Goal: Navigation & Orientation: Understand site structure

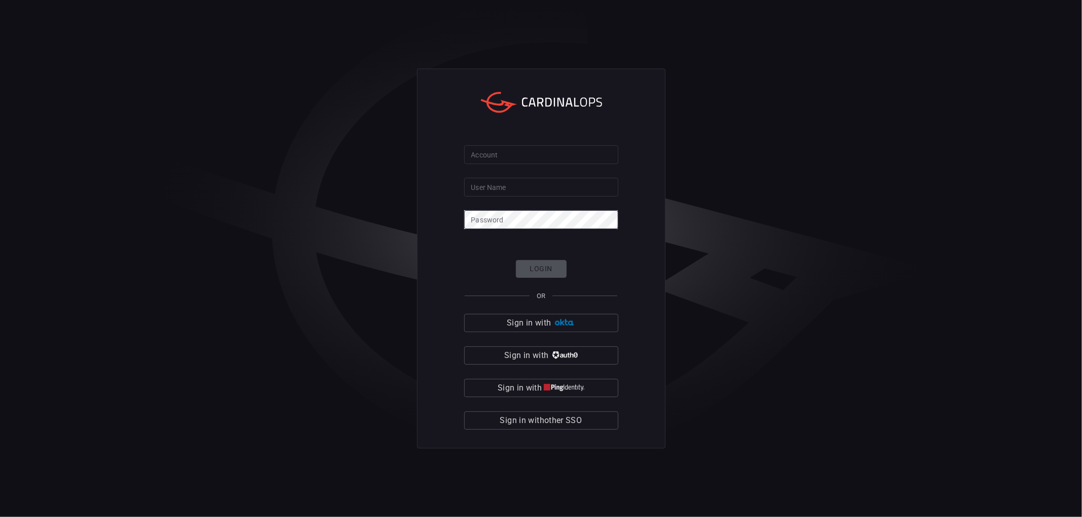
drag, startPoint x: 533, startPoint y: 176, endPoint x: 533, endPoint y: 158, distance: 17.8
click at [533, 161] on form "Account Account User Name User Name Password Password Login OR Sign in with Sig…" at bounding box center [541, 287] width 154 height 284
click at [533, 158] on input "Account" at bounding box center [541, 154] width 154 height 19
type input "cybershield360-primary"
click at [531, 190] on input "User Name" at bounding box center [541, 187] width 154 height 19
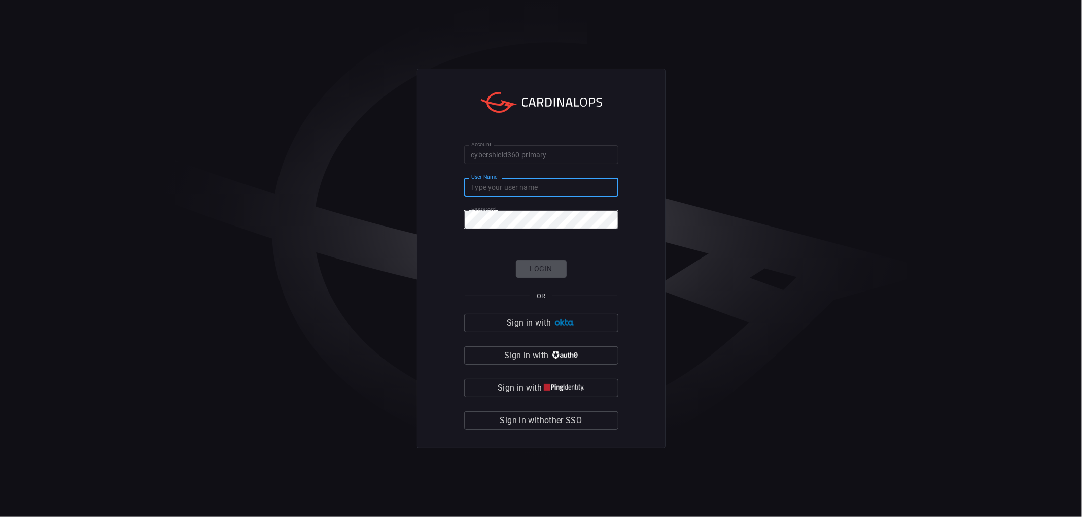
type input "eldorga"
click at [535, 260] on button "Login" at bounding box center [541, 269] width 51 height 18
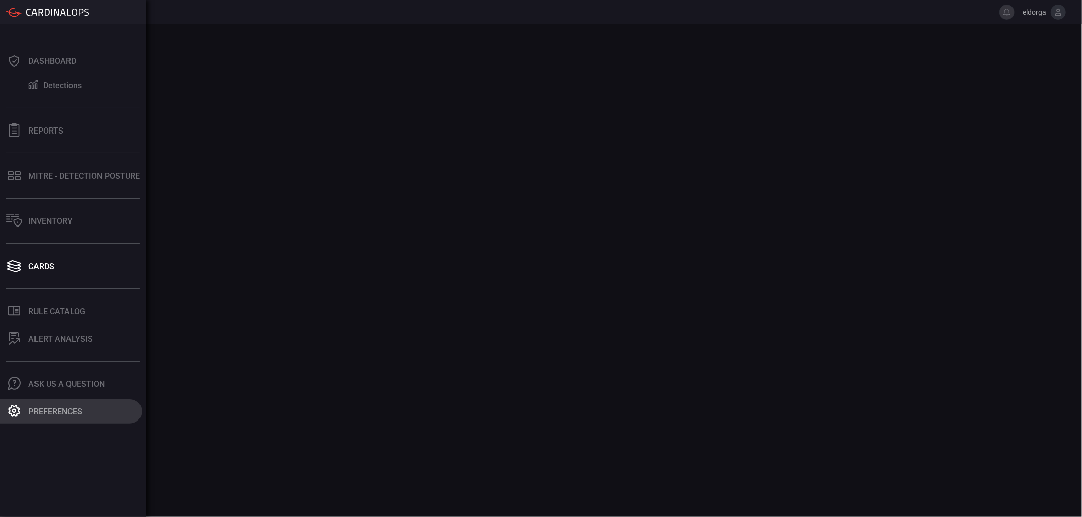
click at [63, 406] on div "Preferences" at bounding box center [55, 411] width 54 height 10
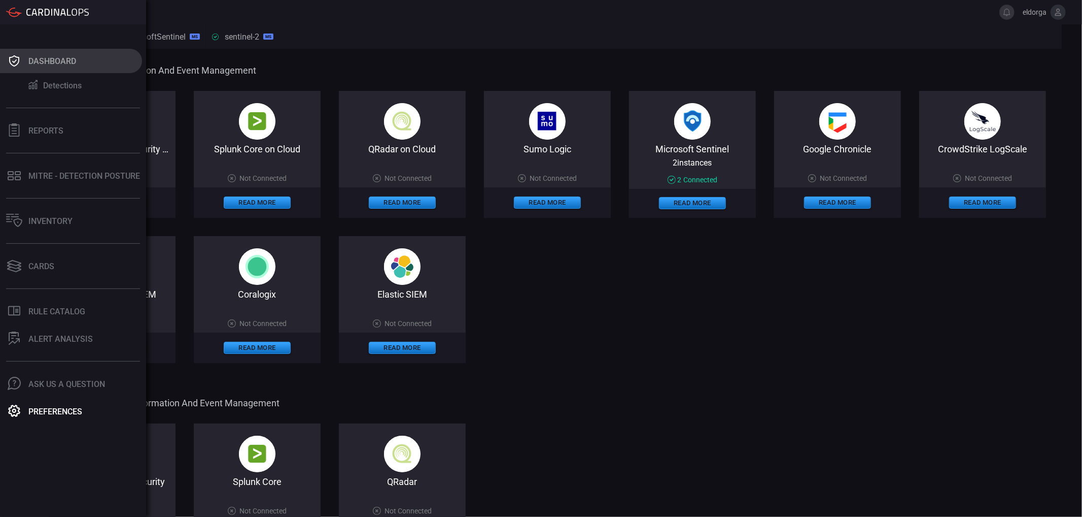
click at [48, 65] on div "Dashboard" at bounding box center [52, 61] width 48 height 10
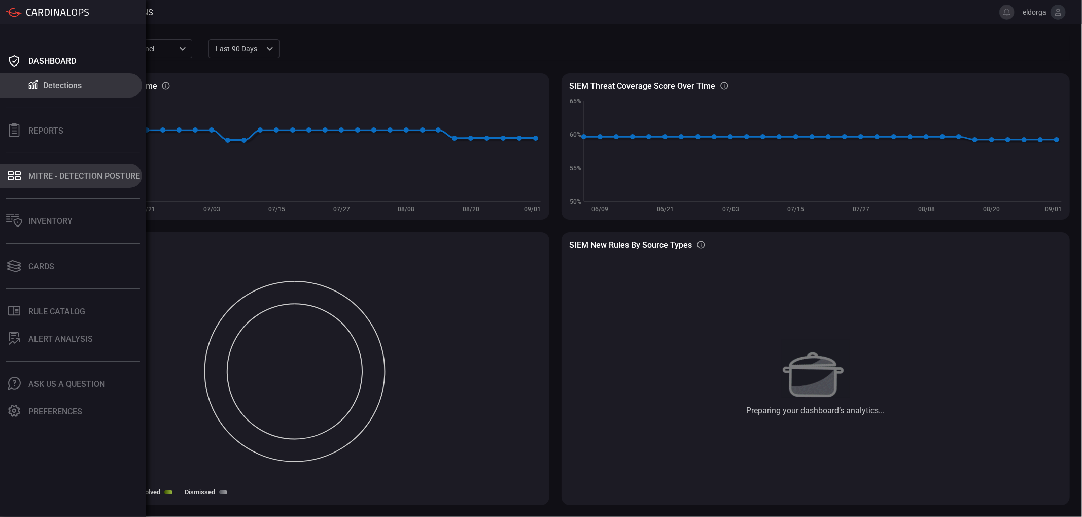
click at [70, 184] on button "MITRE - Detection Posture" at bounding box center [71, 175] width 142 height 24
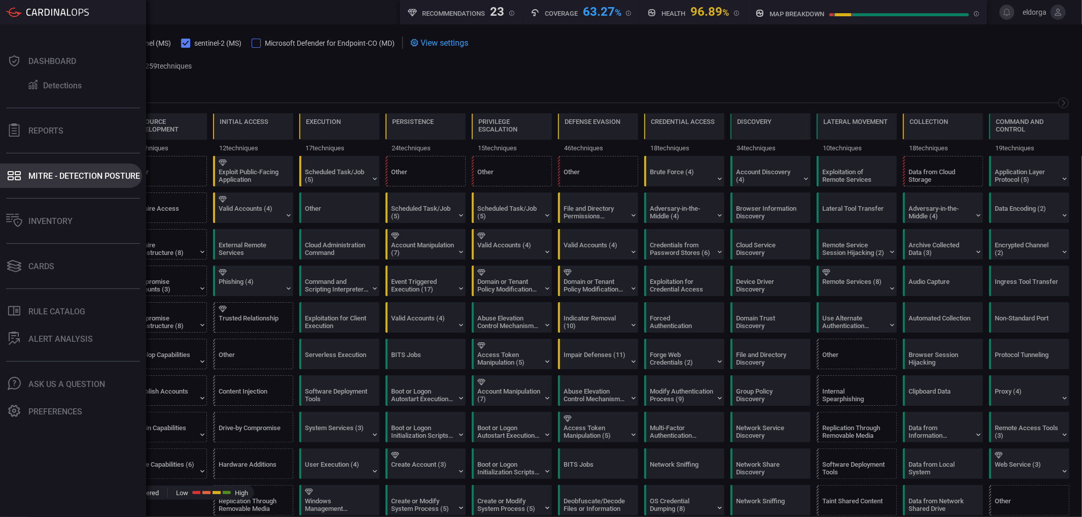
scroll to position [0, 133]
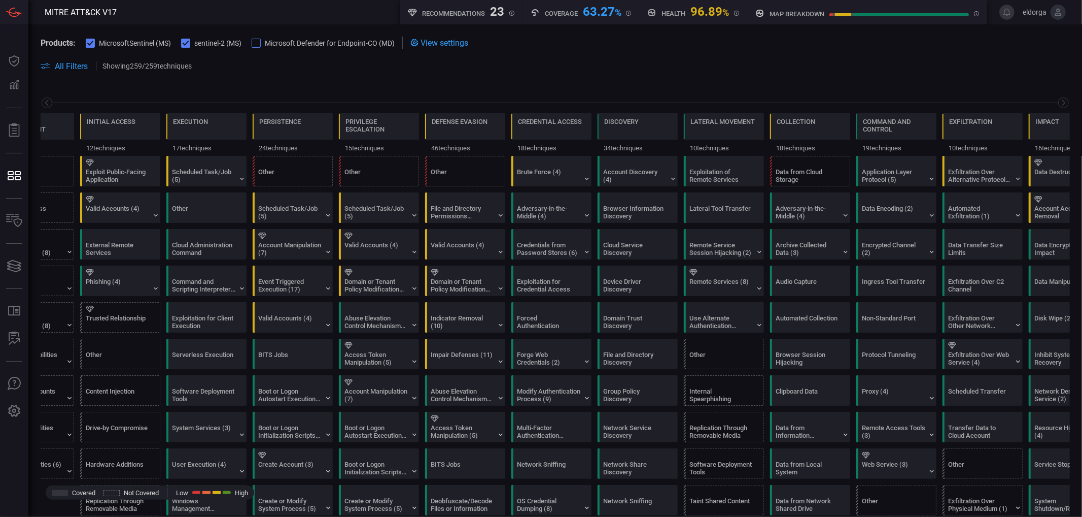
click at [457, 41] on span "View settings" at bounding box center [445, 43] width 48 height 10
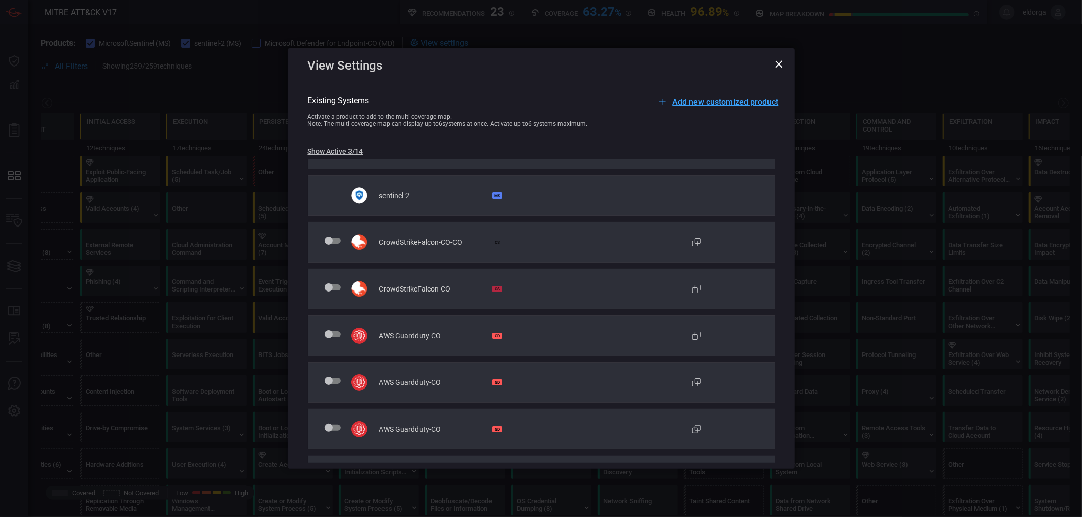
scroll to position [0, 0]
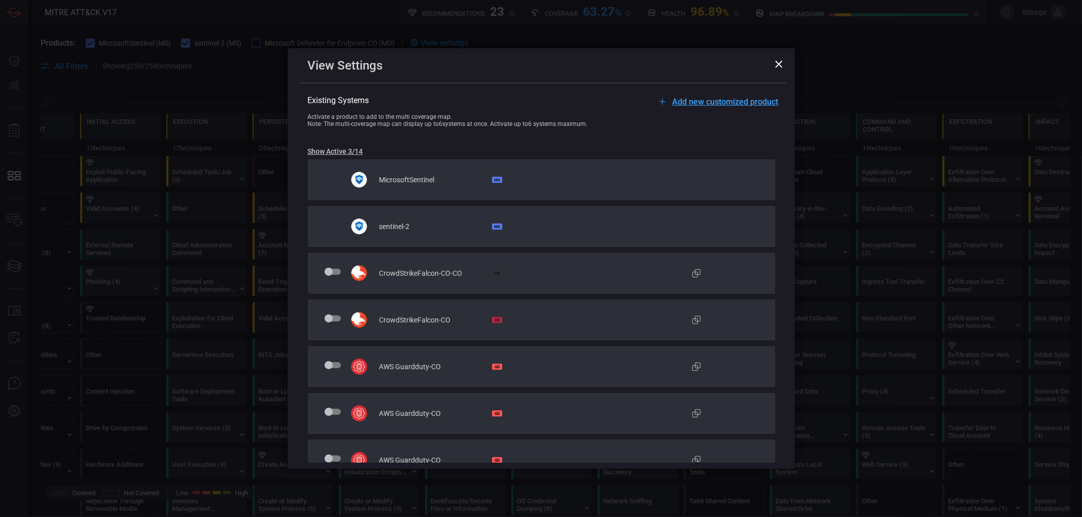
click at [779, 64] on icon at bounding box center [778, 63] width 7 height 7
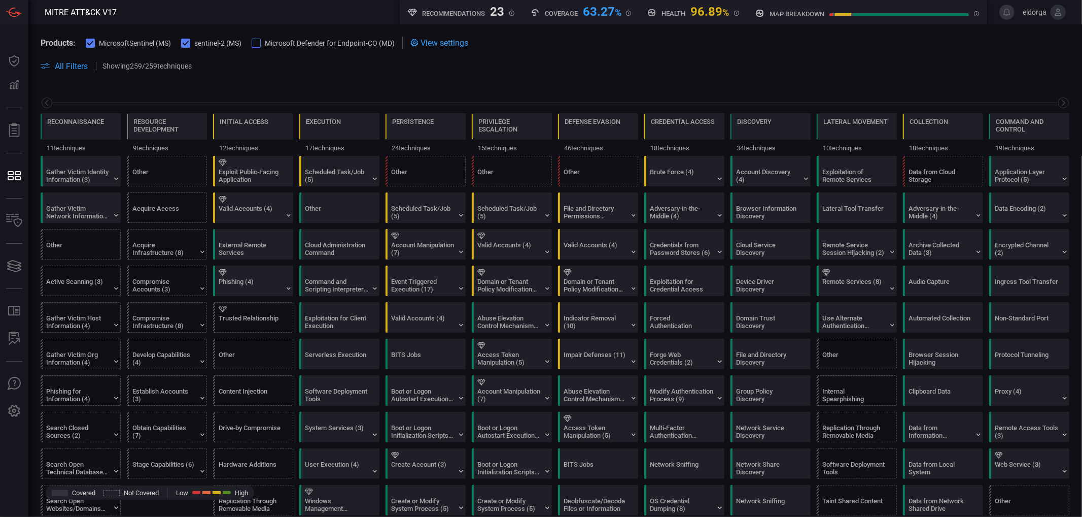
scroll to position [0, 133]
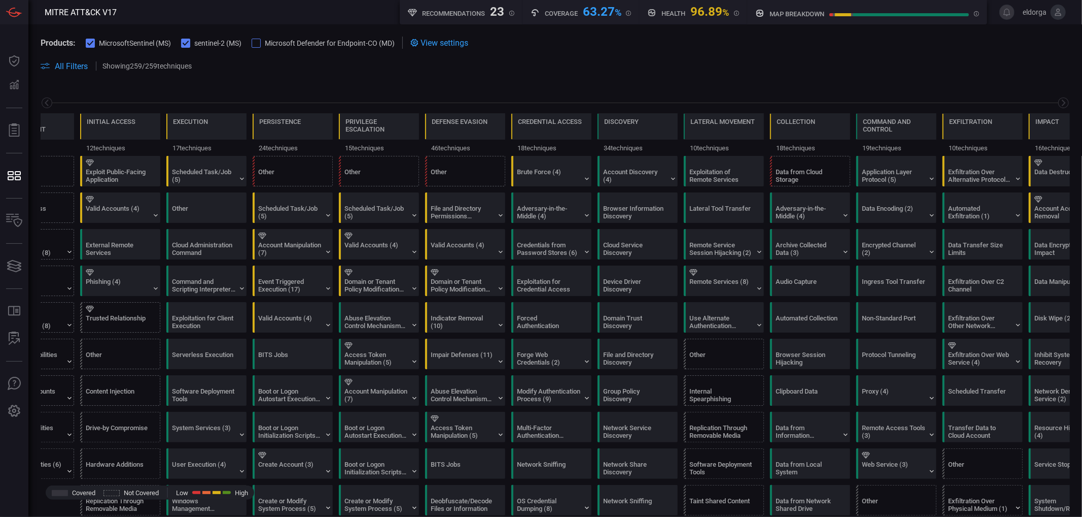
click at [1036, 15] on span "eldorga" at bounding box center [1033, 12] width 28 height 8
click at [1048, 12] on span "eldorga" at bounding box center [1042, 12] width 47 height 15
click at [1051, 12] on button at bounding box center [1058, 12] width 15 height 15
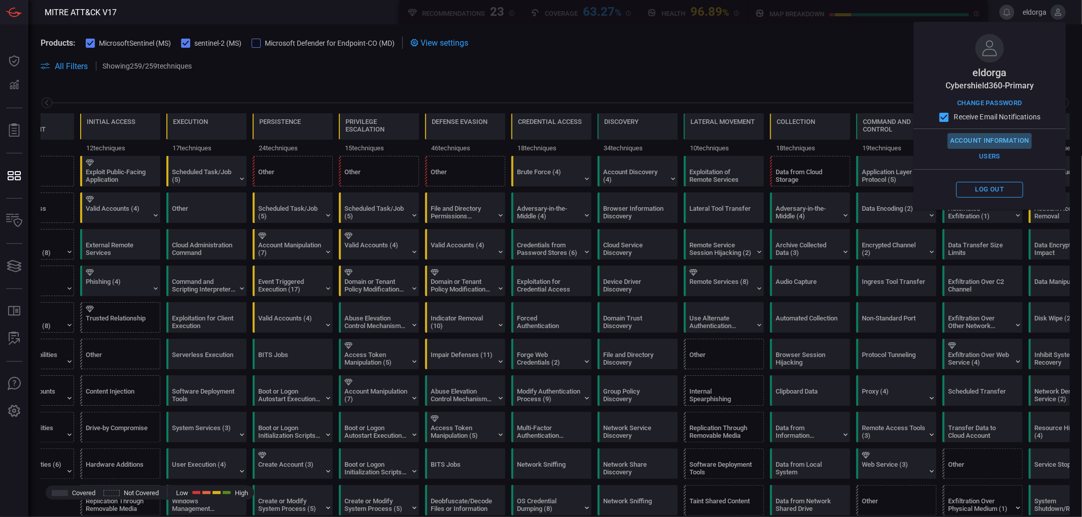
click at [1010, 140] on button "Account Information" at bounding box center [990, 141] width 84 height 16
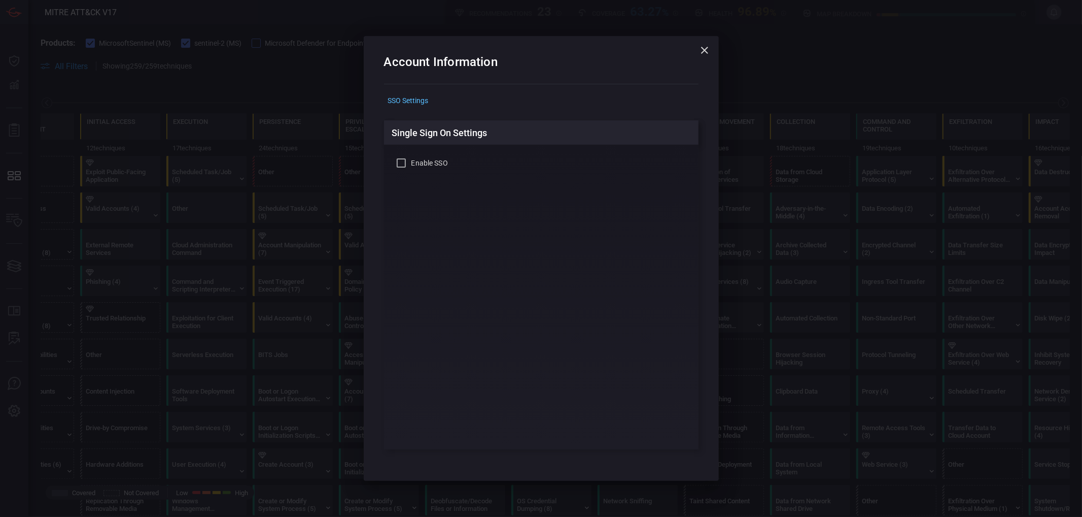
drag, startPoint x: 705, startPoint y: 56, endPoint x: 710, endPoint y: 54, distance: 5.5
click at [706, 56] on icon "button" at bounding box center [705, 50] width 12 height 12
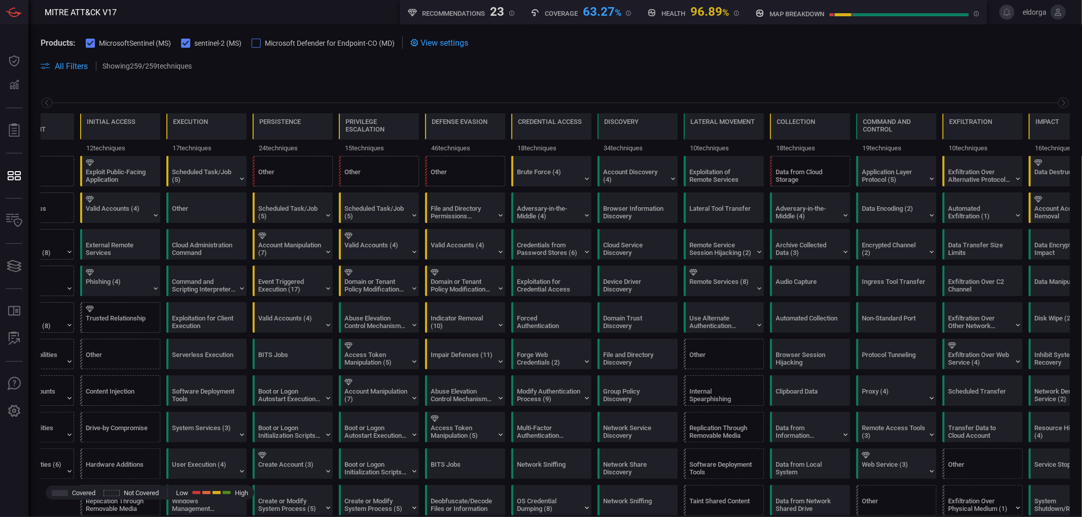
click at [1057, 14] on icon at bounding box center [1058, 12] width 9 height 9
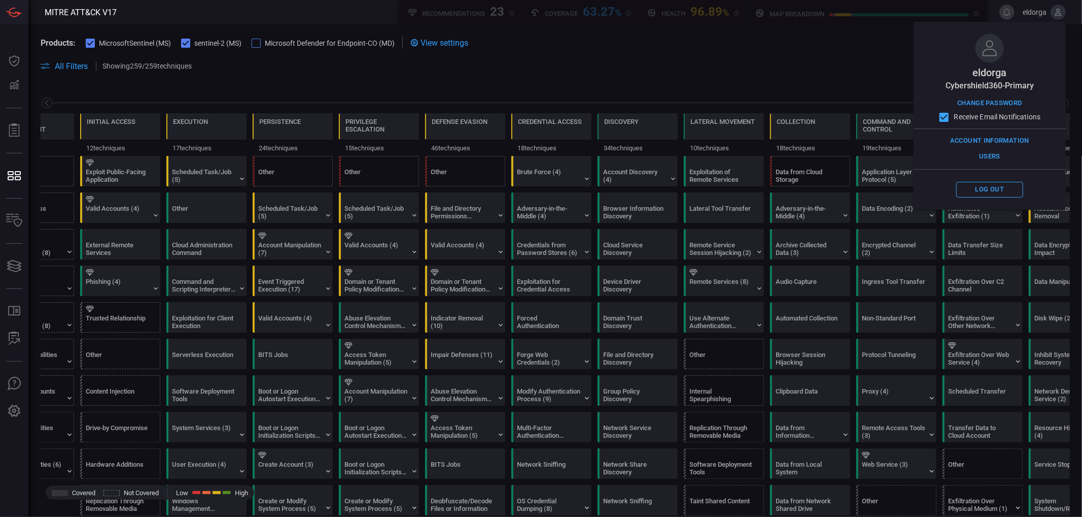
click at [554, 54] on span at bounding box center [556, 54] width 1030 height 11
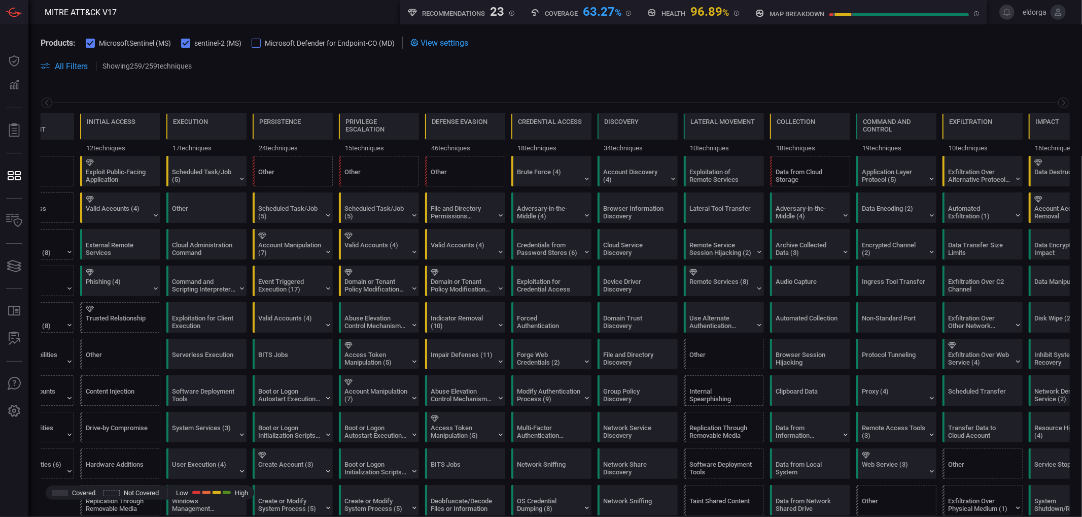
click at [445, 44] on span "View settings" at bounding box center [445, 43] width 48 height 10
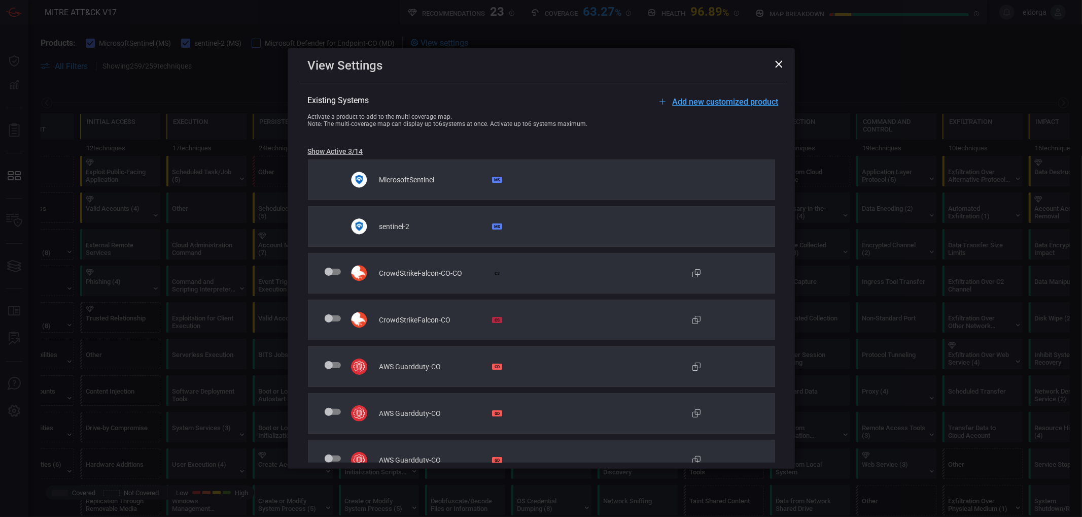
click at [782, 62] on icon at bounding box center [779, 64] width 8 height 8
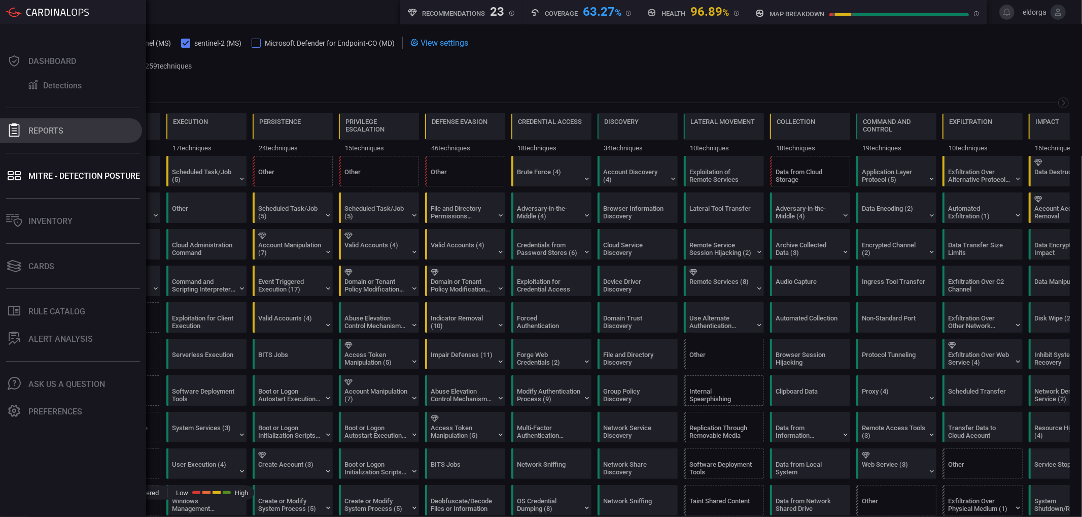
click at [49, 134] on div "Reports" at bounding box center [45, 131] width 35 height 10
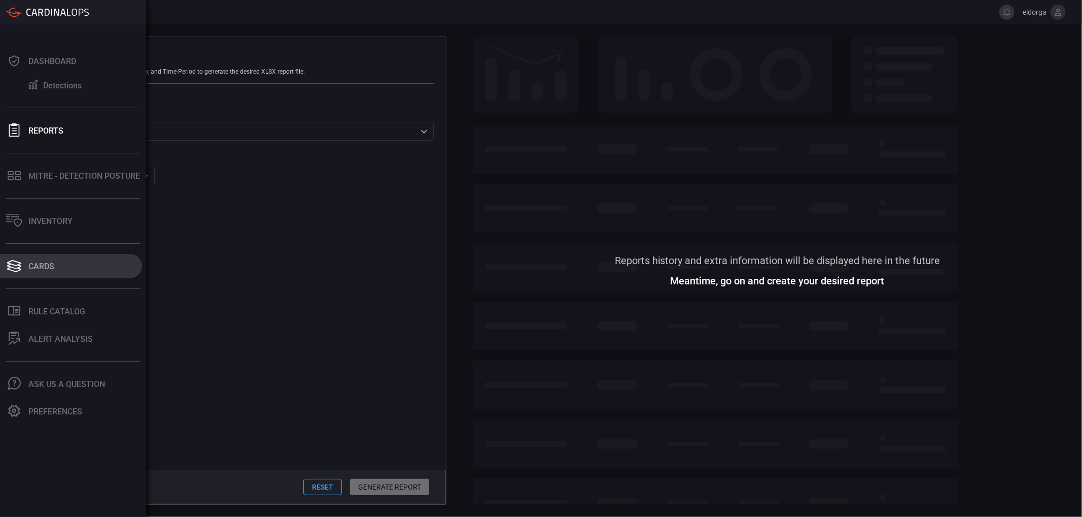
click at [48, 270] on div "Cards" at bounding box center [41, 266] width 26 height 10
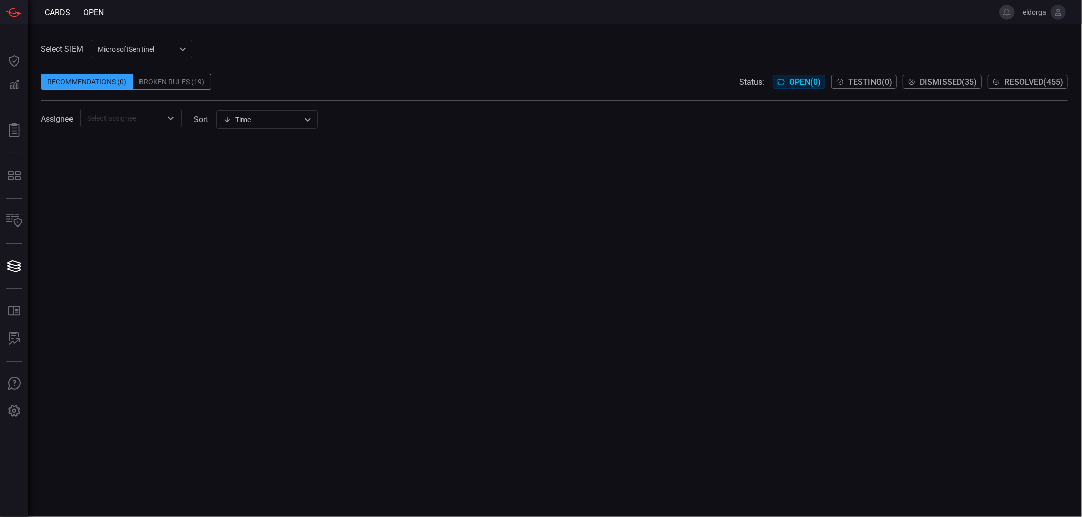
click at [133, 42] on div "MicrosoftSentinel 11c42ee3-b155-483d-a504-5846815c378e ​" at bounding box center [141, 49] width 101 height 19
click at [144, 93] on li "sentinel-2" at bounding box center [141, 87] width 101 height 17
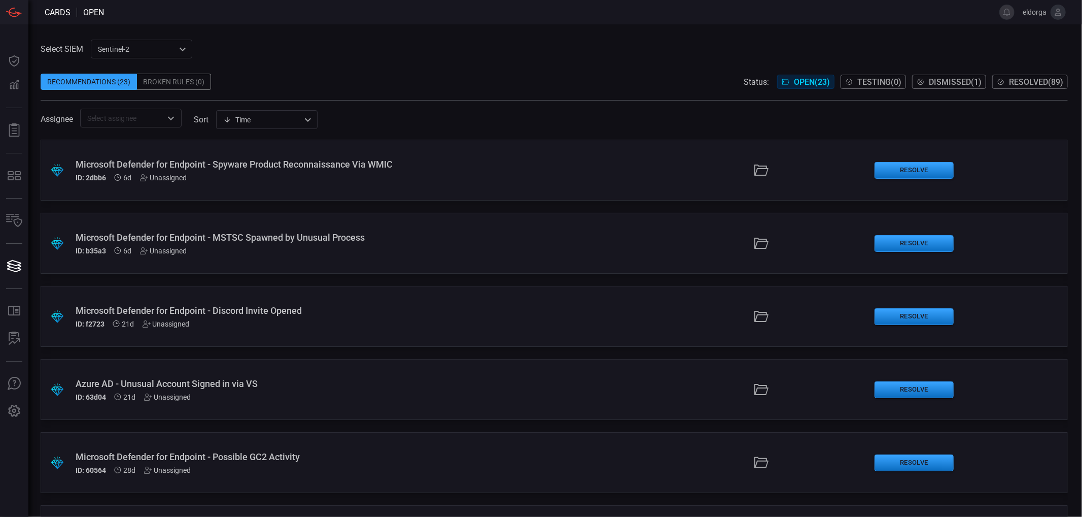
click at [297, 226] on div ".suggested_cards_icon{fill:url(#suggested_cards_icon);} Microsoft Defender for …" at bounding box center [555, 243] width 1028 height 61
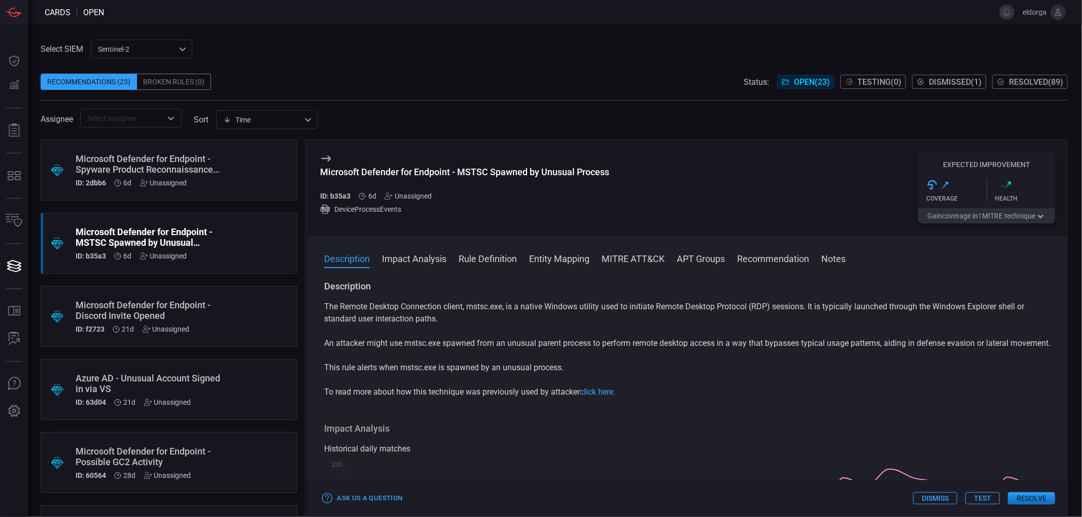
click at [499, 260] on button "Rule Definition" at bounding box center [488, 258] width 58 height 12
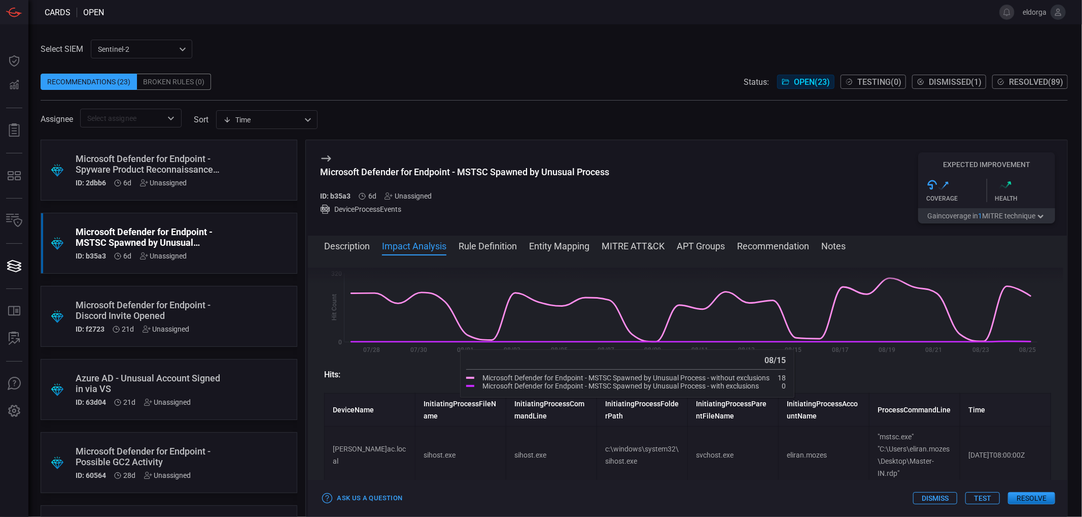
scroll to position [197, 0]
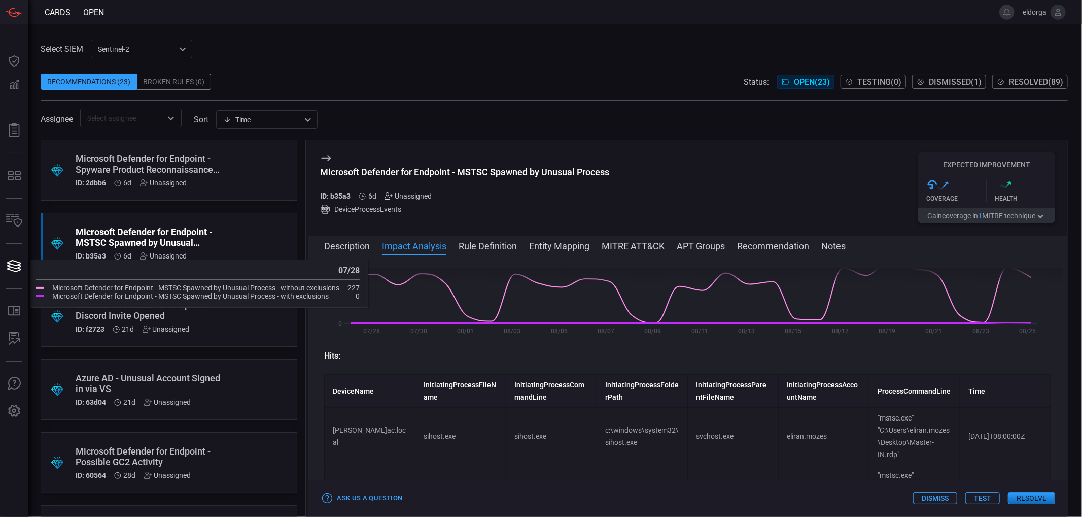
click at [390, 195] on icon at bounding box center [389, 196] width 8 height 8
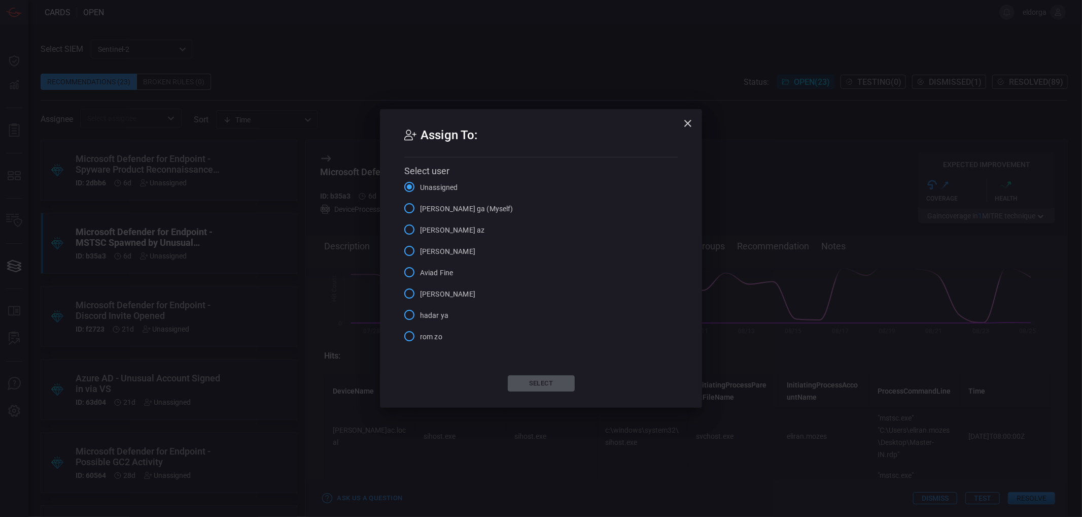
click at [437, 200] on label "[PERSON_NAME] ga (Myself)" at bounding box center [456, 207] width 115 height 21
click at [420, 200] on input "[PERSON_NAME] ga (Myself)" at bounding box center [409, 207] width 21 height 21
click at [551, 387] on button "Select" at bounding box center [541, 383] width 67 height 16
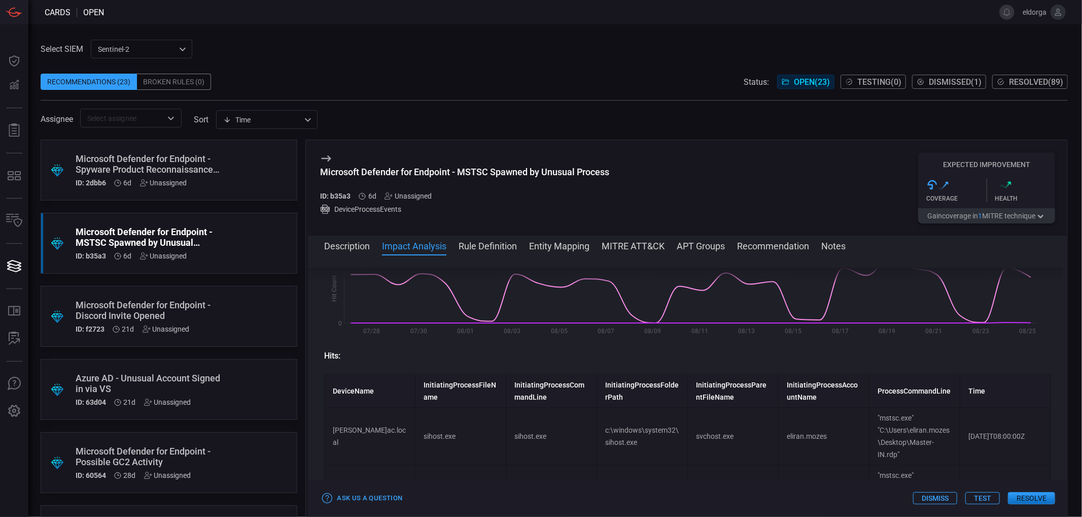
scroll to position [0, 0]
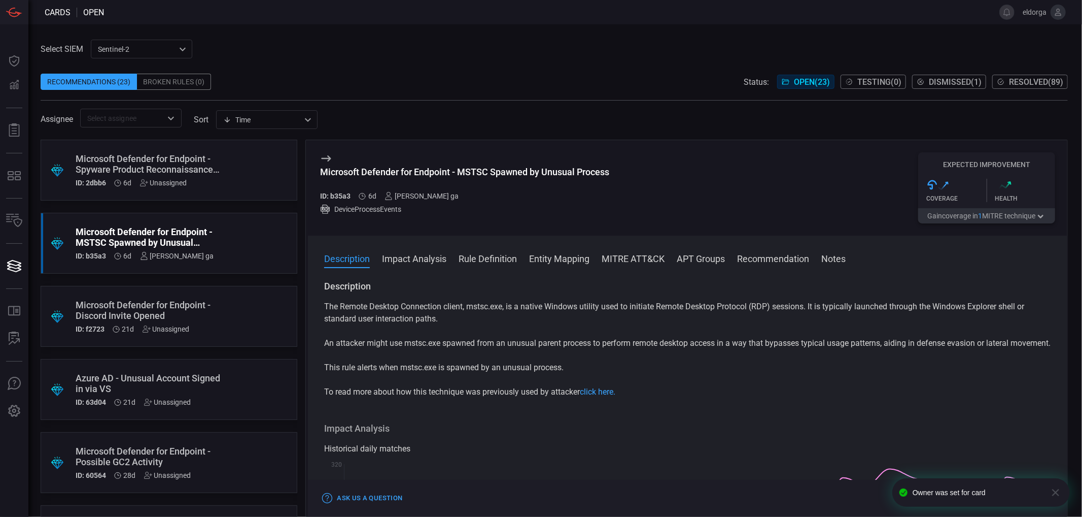
click at [229, 172] on div ".suggested_cards_icon{fill:url(#suggested_cards_icon);} Microsoft Defender for …" at bounding box center [169, 170] width 257 height 61
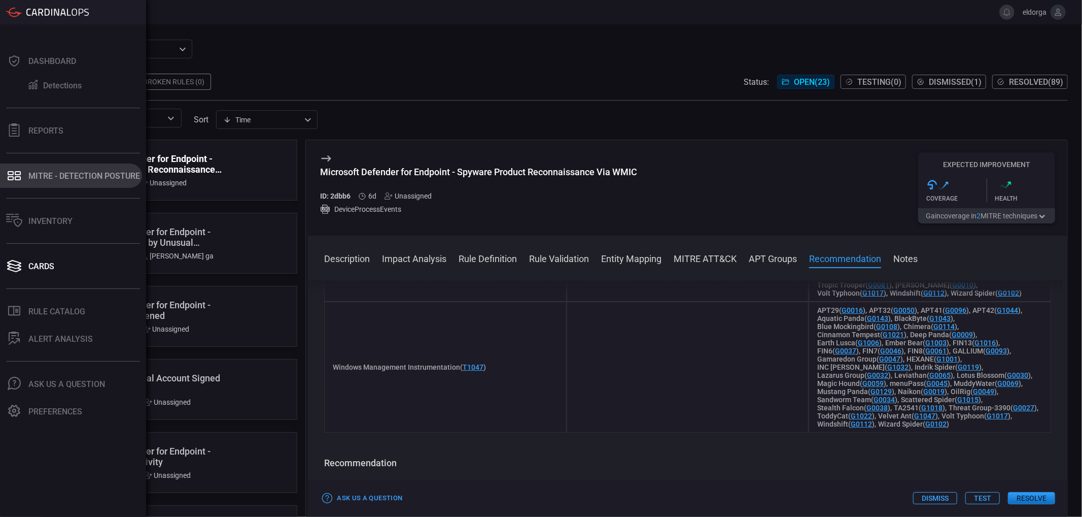
click at [68, 180] on div "MITRE - Detection Posture" at bounding box center [84, 176] width 112 height 10
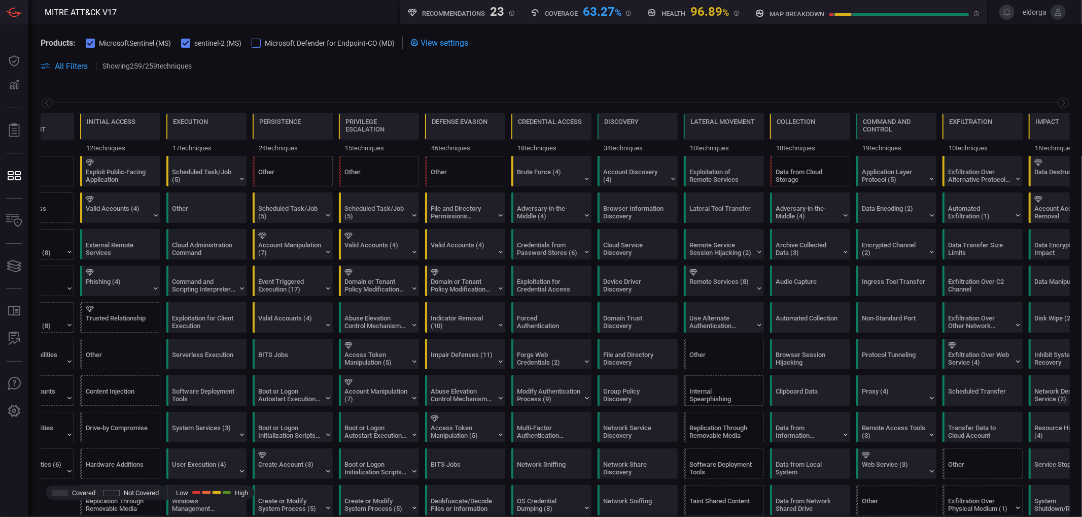
type button "/mitremap"
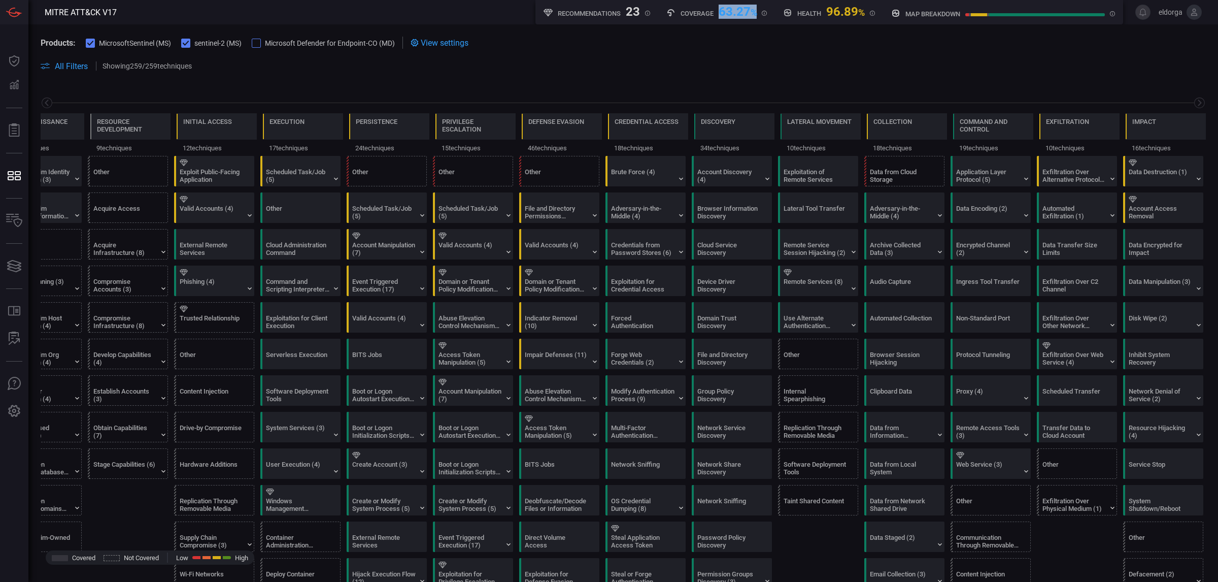
drag, startPoint x: 720, startPoint y: 9, endPoint x: 732, endPoint y: 21, distance: 17.2
click at [753, 9] on div "63.27 %" at bounding box center [738, 11] width 39 height 12
click at [732, 21] on div "Coverage 63.27 %" at bounding box center [716, 12] width 117 height 24
click at [662, 175] on div "Brute Force (4)" at bounding box center [642, 175] width 63 height 15
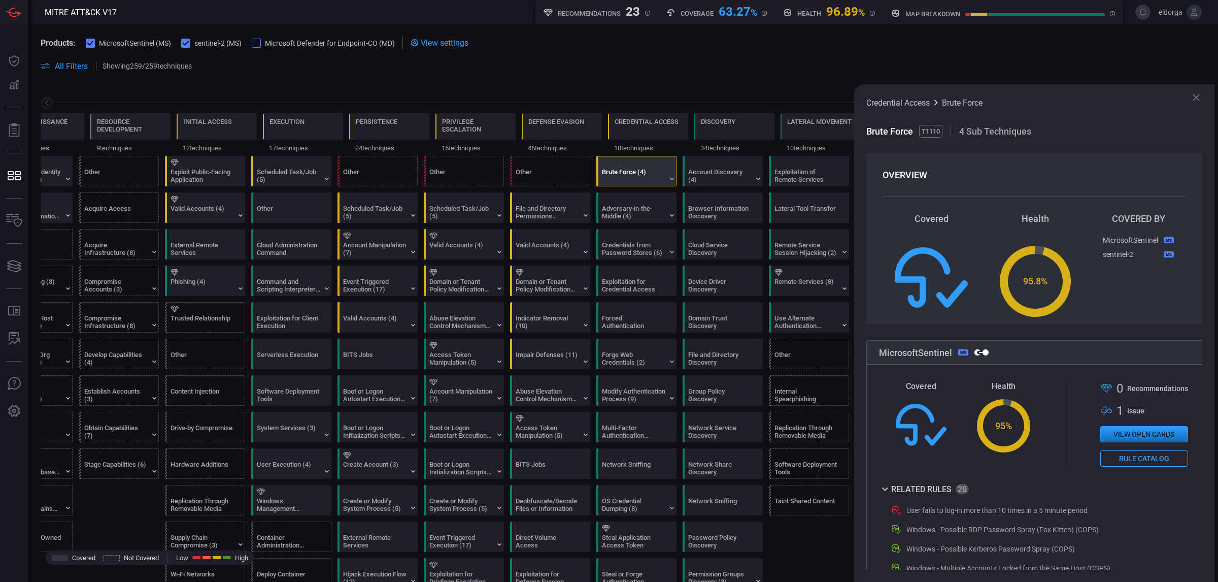
click at [661, 184] on div "Brute Force (4)" at bounding box center [639, 170] width 80 height 29
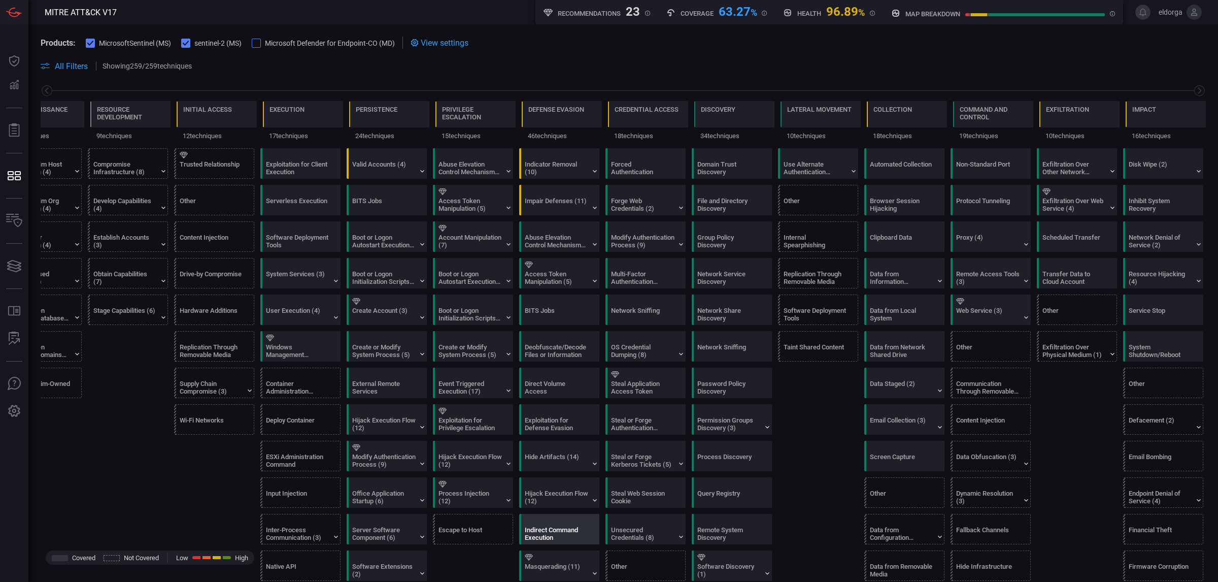
scroll to position [317, 0]
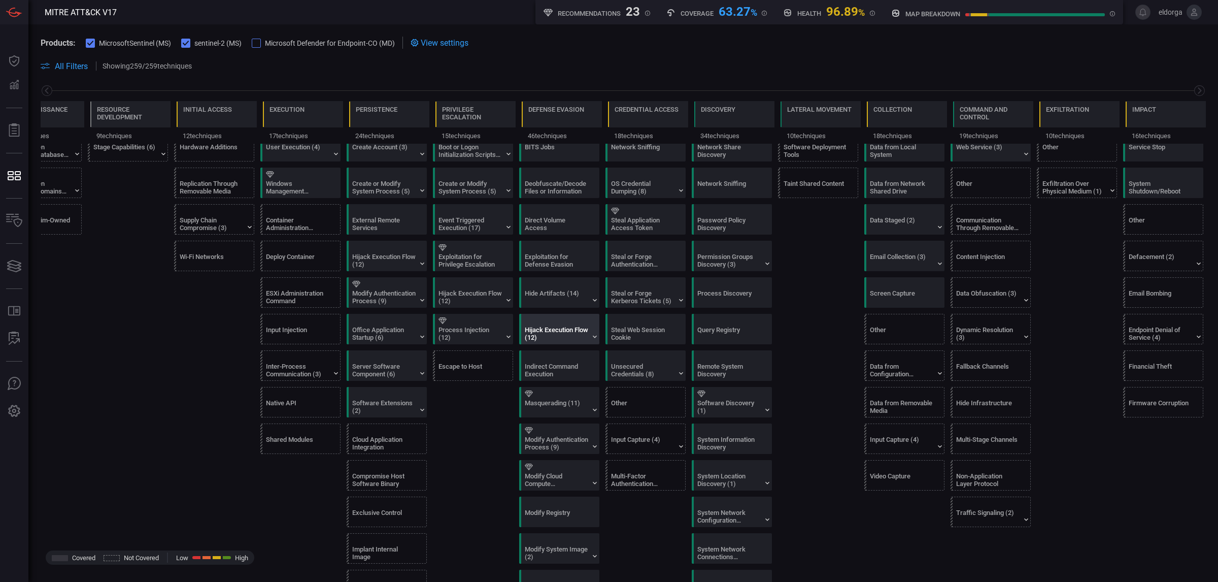
click at [571, 339] on div "Hijack Execution Flow (12)" at bounding box center [556, 333] width 63 height 15
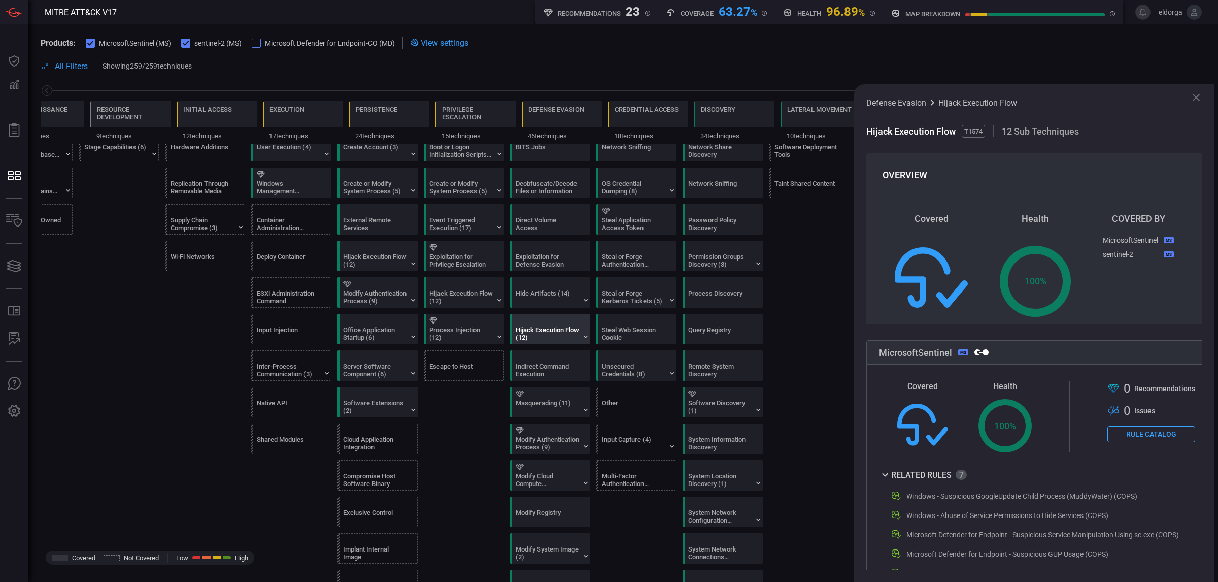
click at [585, 335] on div "Hijack Execution Flow (12)" at bounding box center [553, 328] width 80 height 29
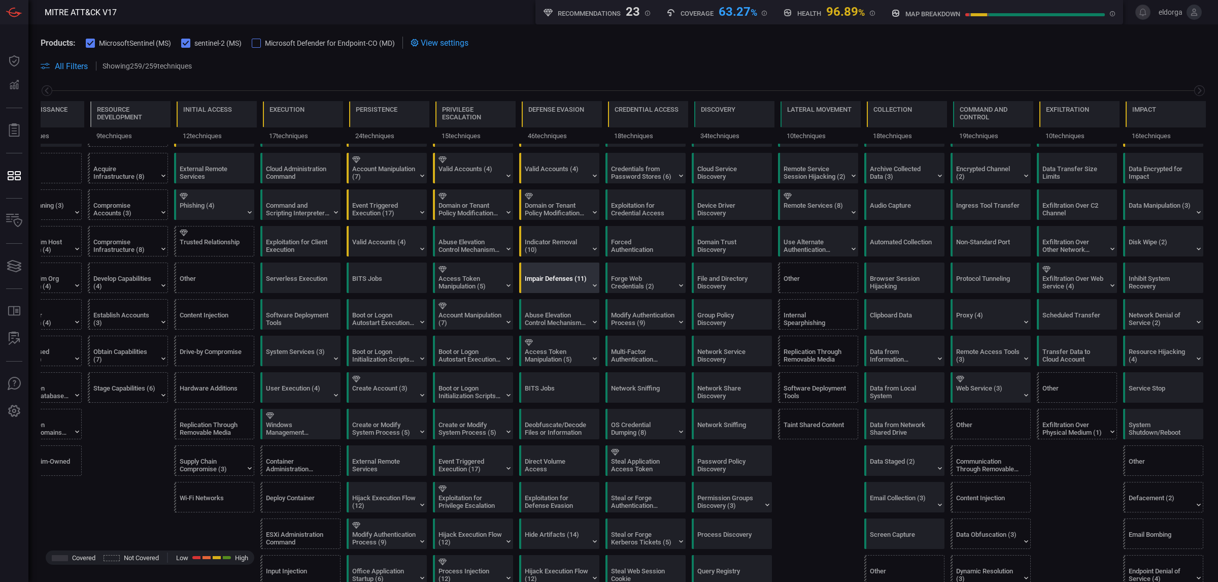
scroll to position [0, 0]
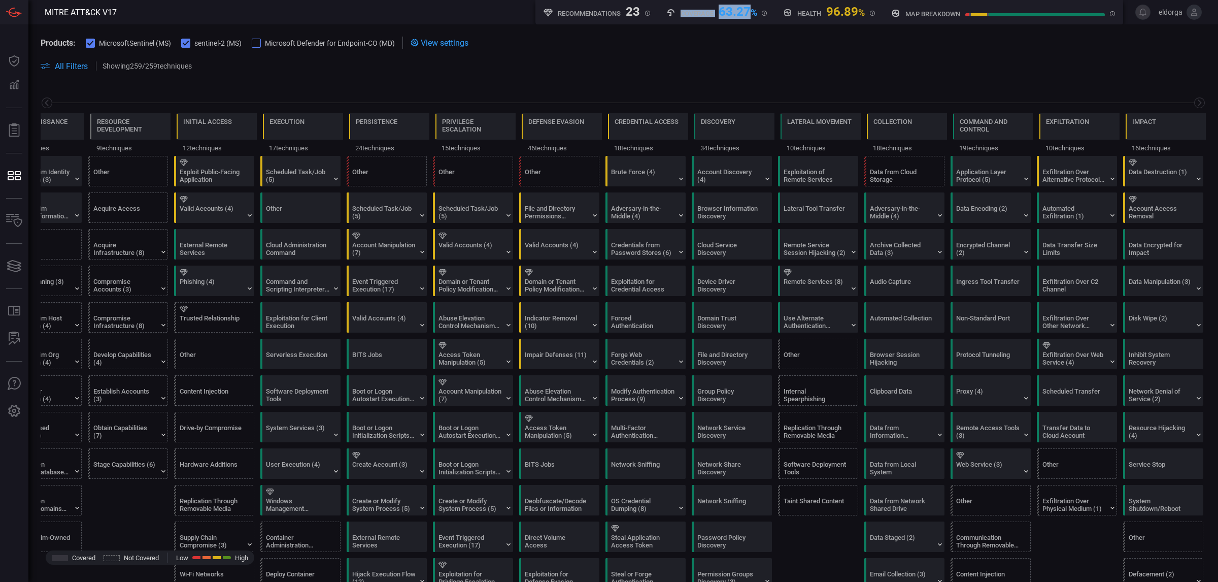
drag, startPoint x: 667, startPoint y: 11, endPoint x: 740, endPoint y: 24, distance: 73.8
click at [751, 15] on div "Coverage 63.27 %" at bounding box center [716, 11] width 101 height 13
click at [740, 24] on div "Products: MicrosoftSentinel (MS) sentinel-2 (MS) Microsoft Defender for Endpoin…" at bounding box center [623, 54] width 1190 height 60
click at [545, 207] on div "File and Directory Permissions Modification (2)" at bounding box center [556, 212] width 63 height 15
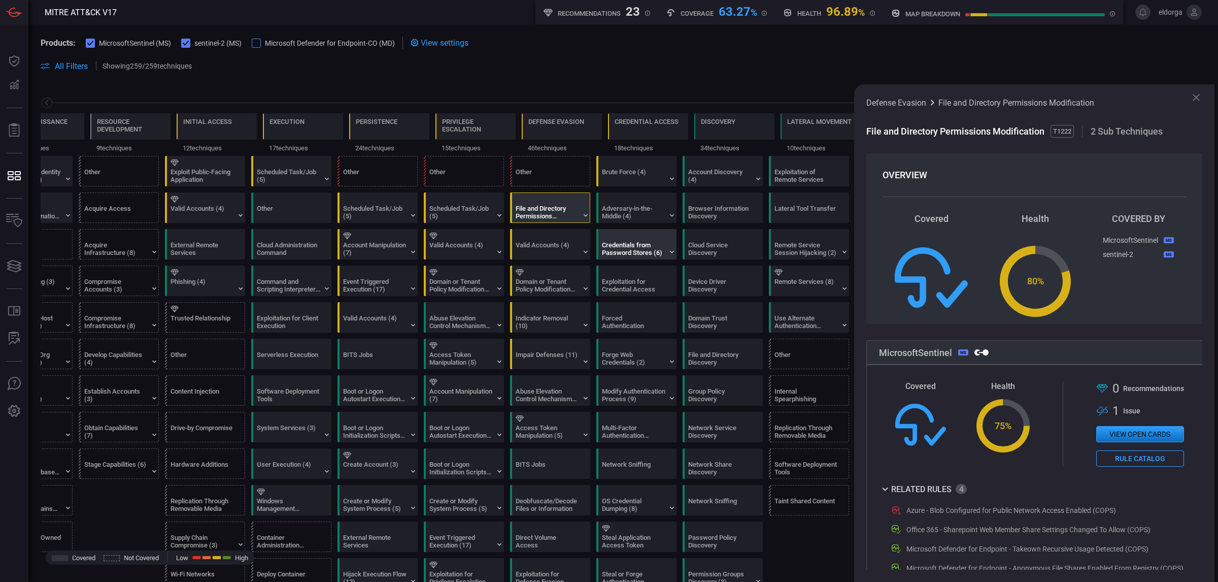
click at [617, 243] on div "Credentials from Password Stores (6)" at bounding box center [633, 248] width 63 height 15
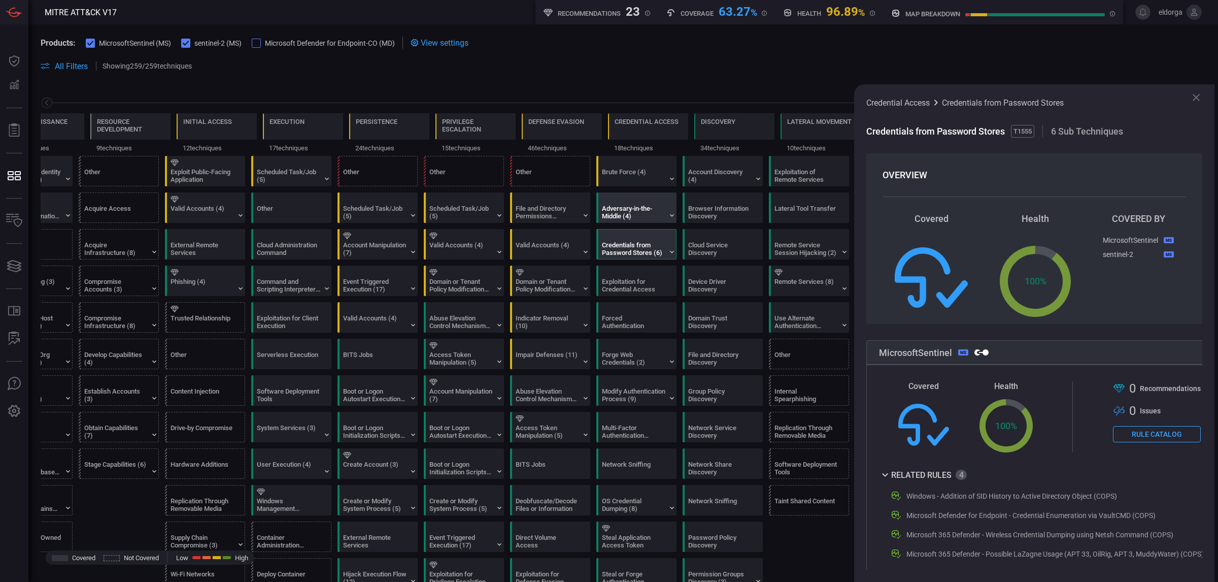
click at [647, 222] on div "Adversary-in-the-Middle (4)" at bounding box center [639, 207] width 80 height 29
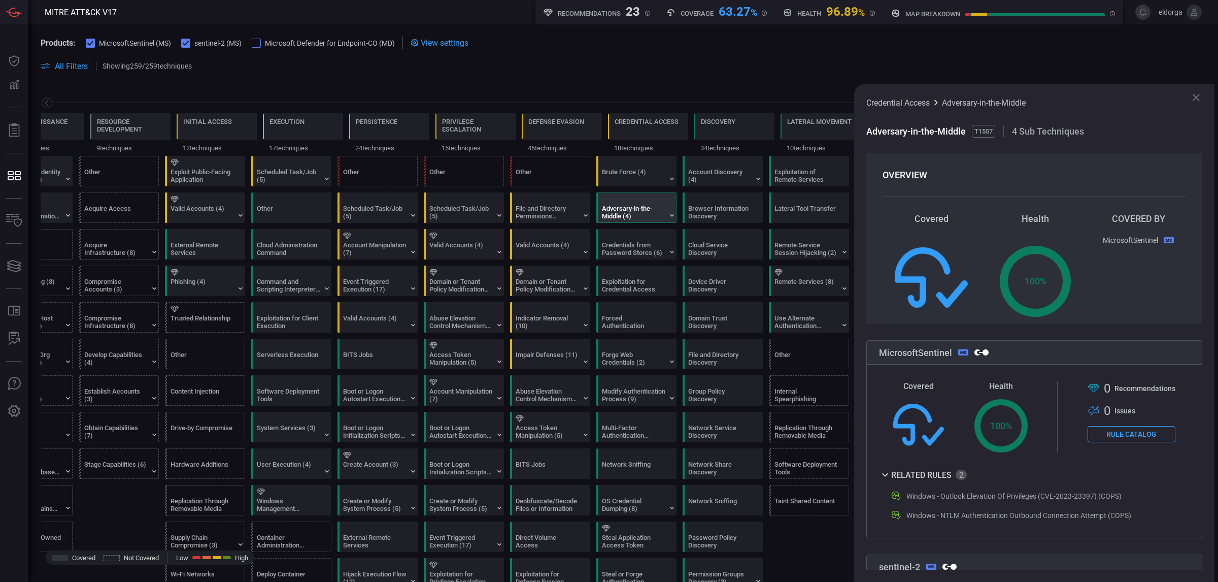
click at [1082, 99] on icon at bounding box center [1196, 97] width 7 height 7
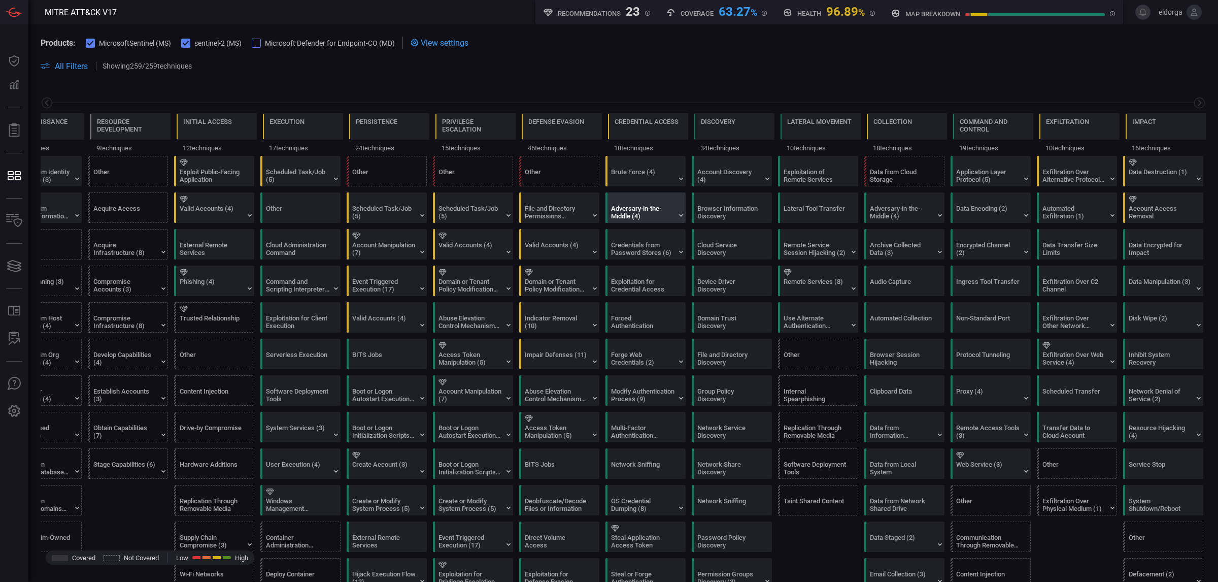
drag, startPoint x: 660, startPoint y: 379, endPoint x: 671, endPoint y: 200, distance: 179.0
drag, startPoint x: 754, startPoint y: 181, endPoint x: 487, endPoint y: 19, distance: 312.2
click at [763, 180] on icon at bounding box center [767, 179] width 8 height 8
click at [319, 84] on span at bounding box center [623, 78] width 1165 height 12
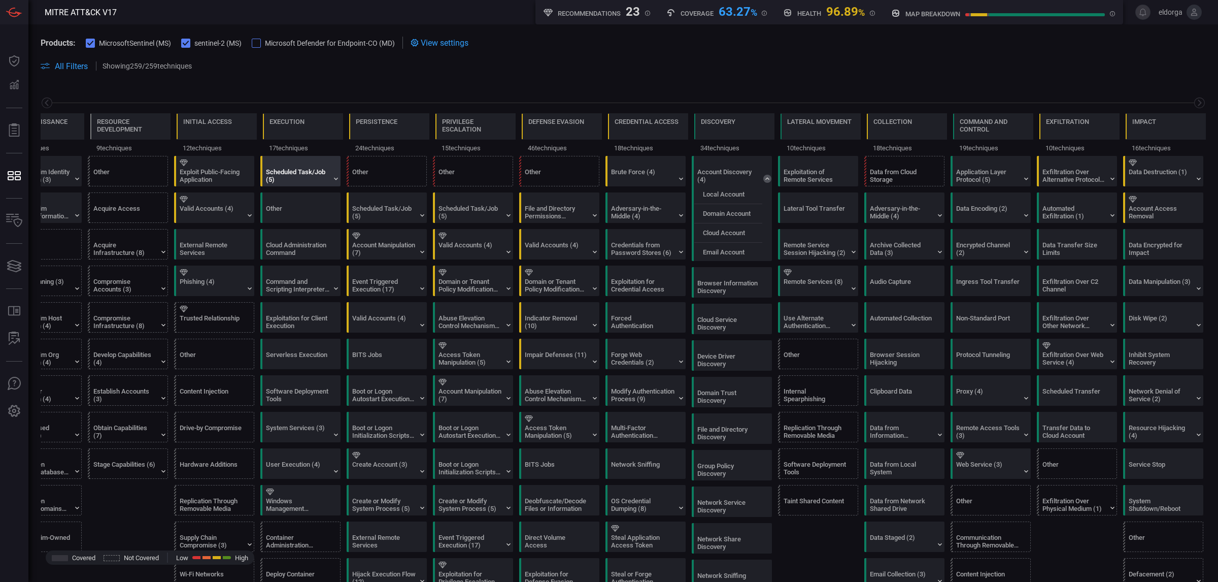
click at [280, 181] on div "Scheduled Task/Job (5)" at bounding box center [297, 175] width 63 height 15
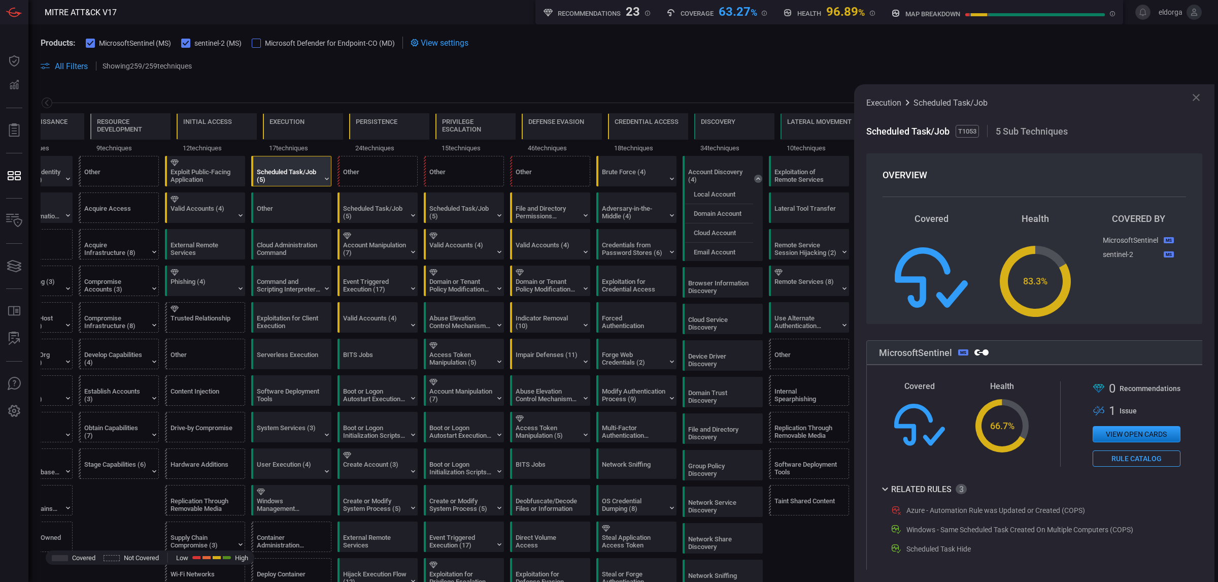
click at [307, 181] on div "Scheduled Task/Job (5)" at bounding box center [288, 175] width 63 height 15
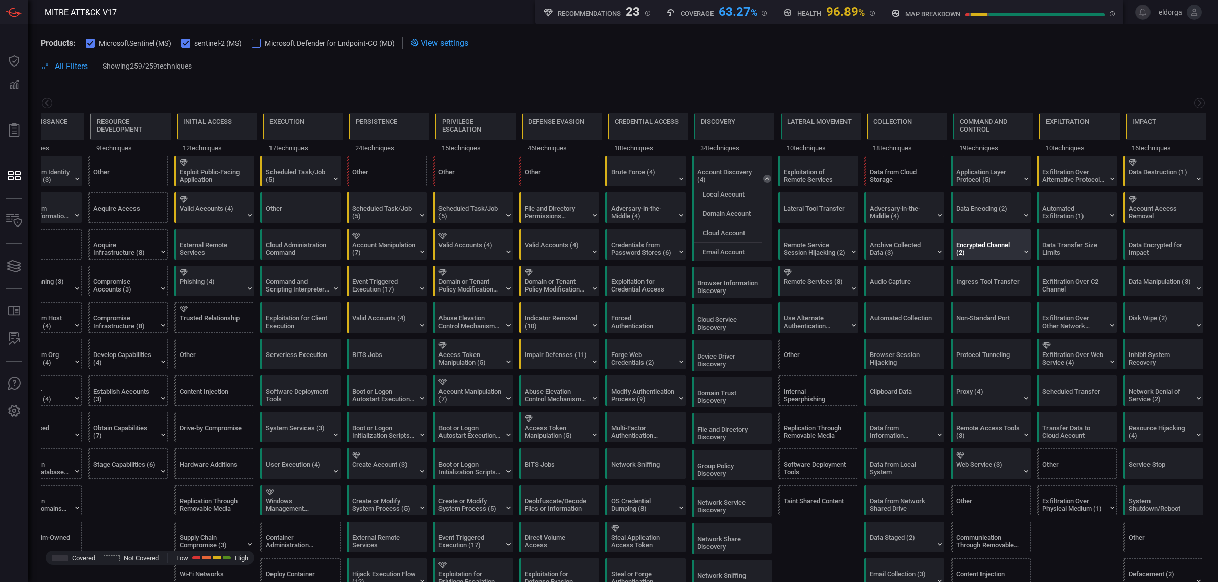
click at [1001, 254] on div "Encrypted Channel (2)" at bounding box center [987, 248] width 63 height 15
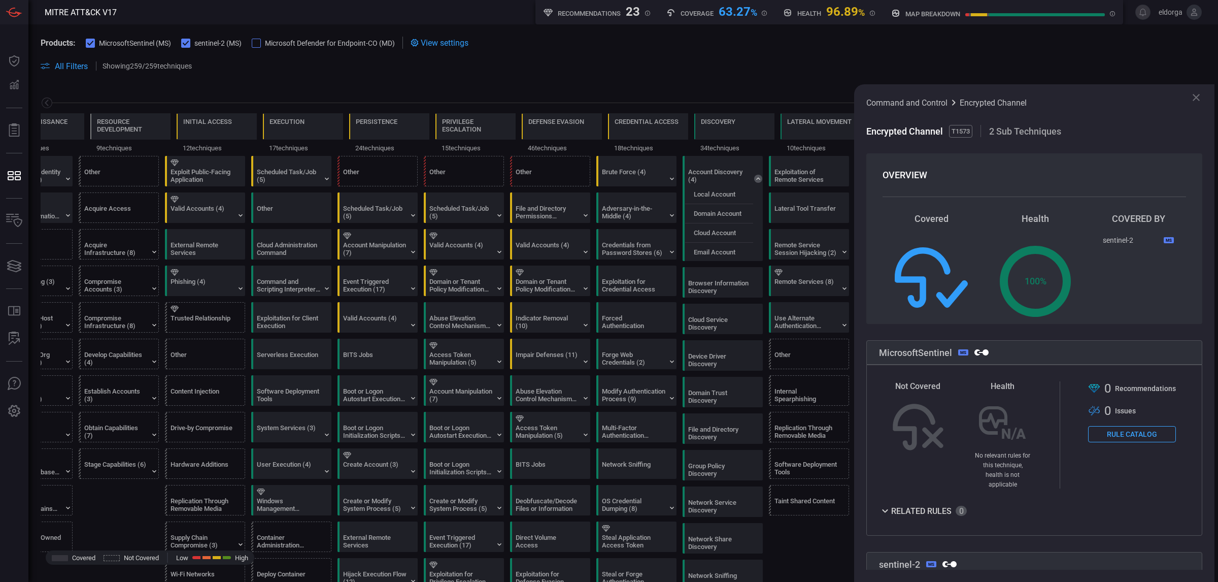
click at [1082, 92] on icon at bounding box center [1196, 97] width 12 height 12
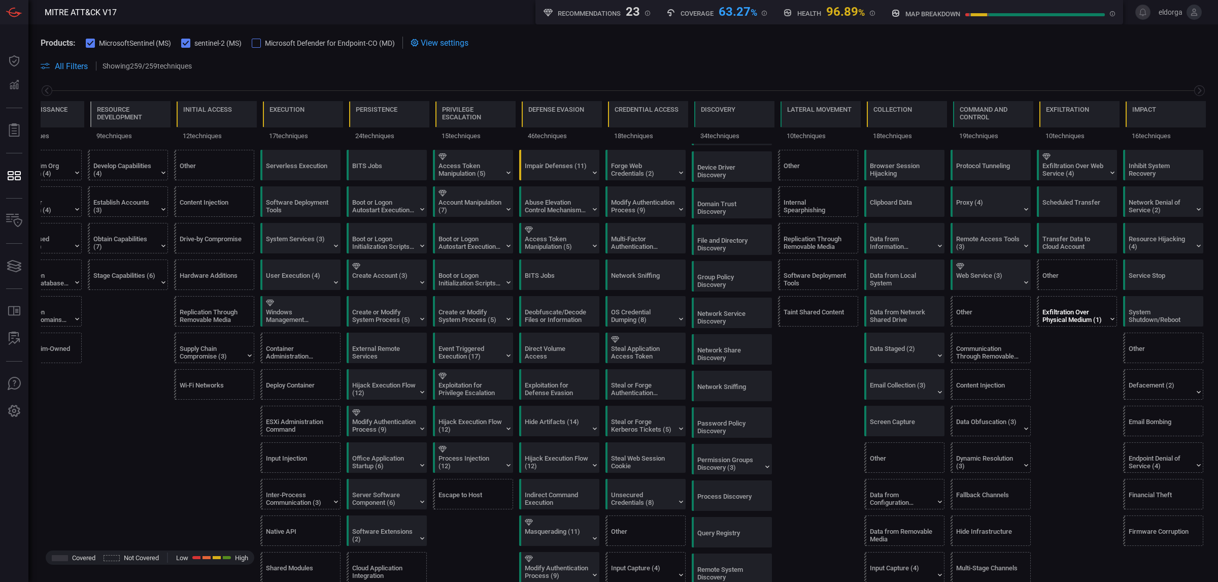
scroll to position [190, 0]
click at [1079, 178] on div "Exfiltration Over Web Service (4)" at bounding box center [1079, 163] width 80 height 29
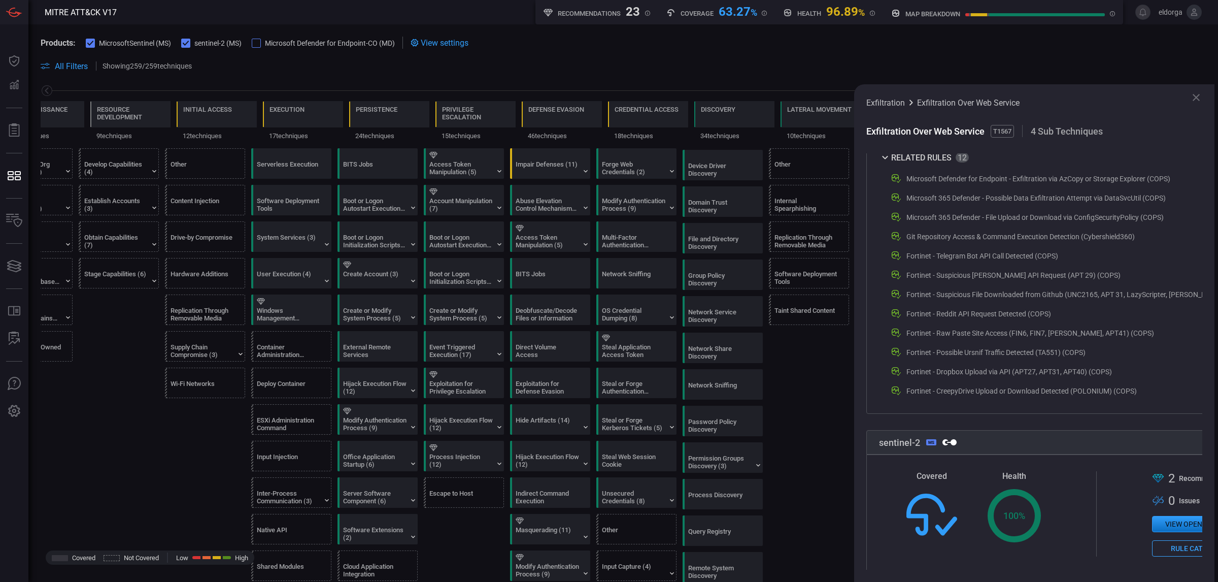
scroll to position [382, 0]
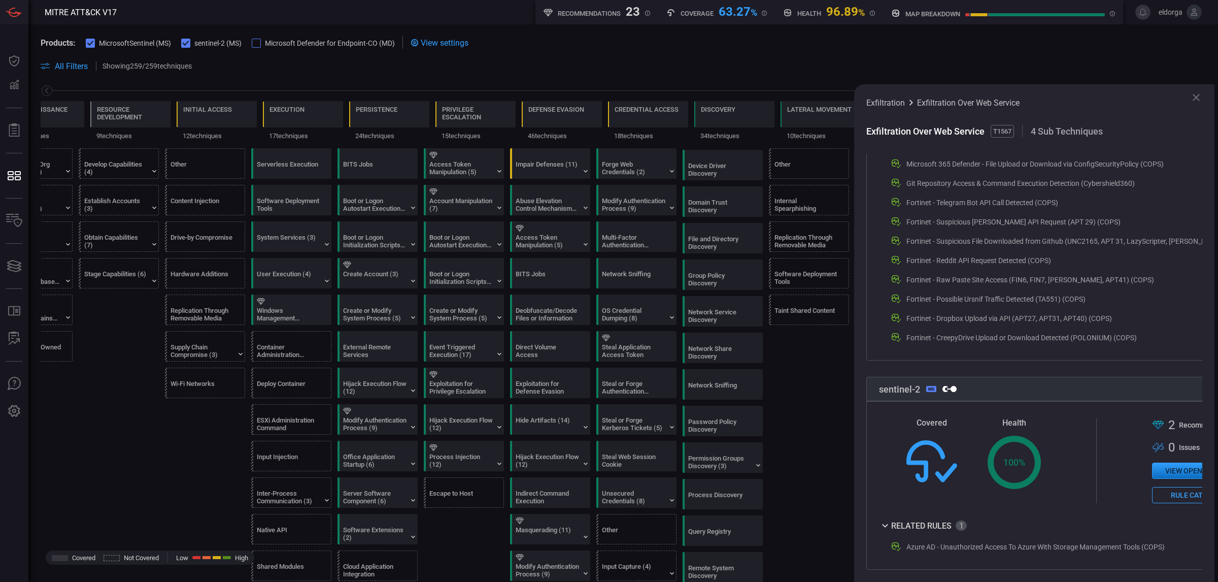
click at [1082, 92] on icon at bounding box center [1196, 97] width 12 height 12
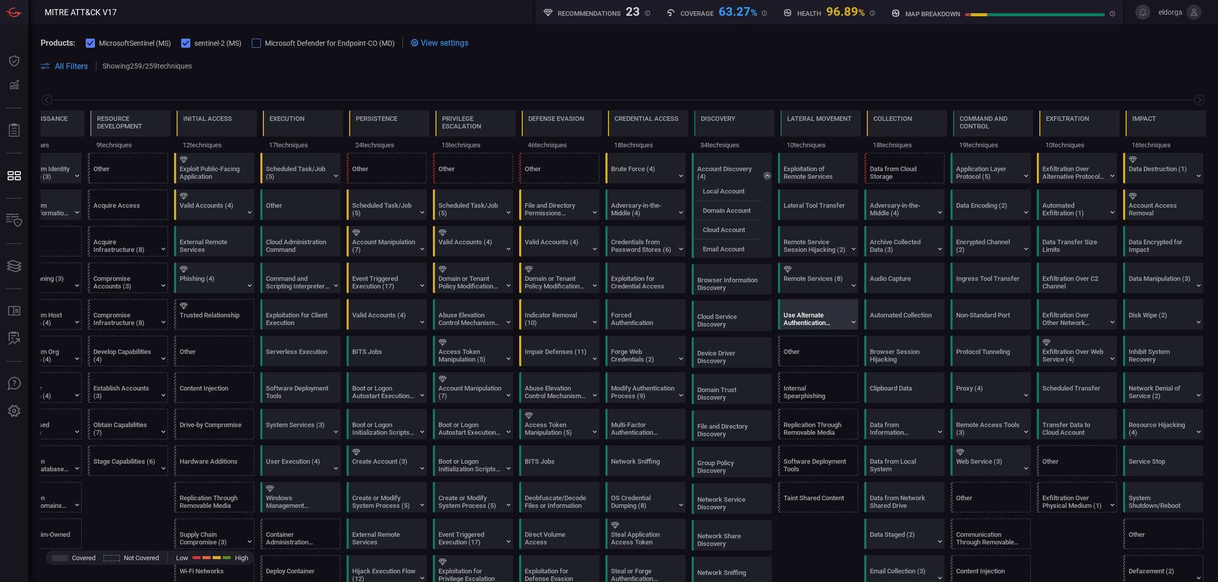
scroll to position [0, 0]
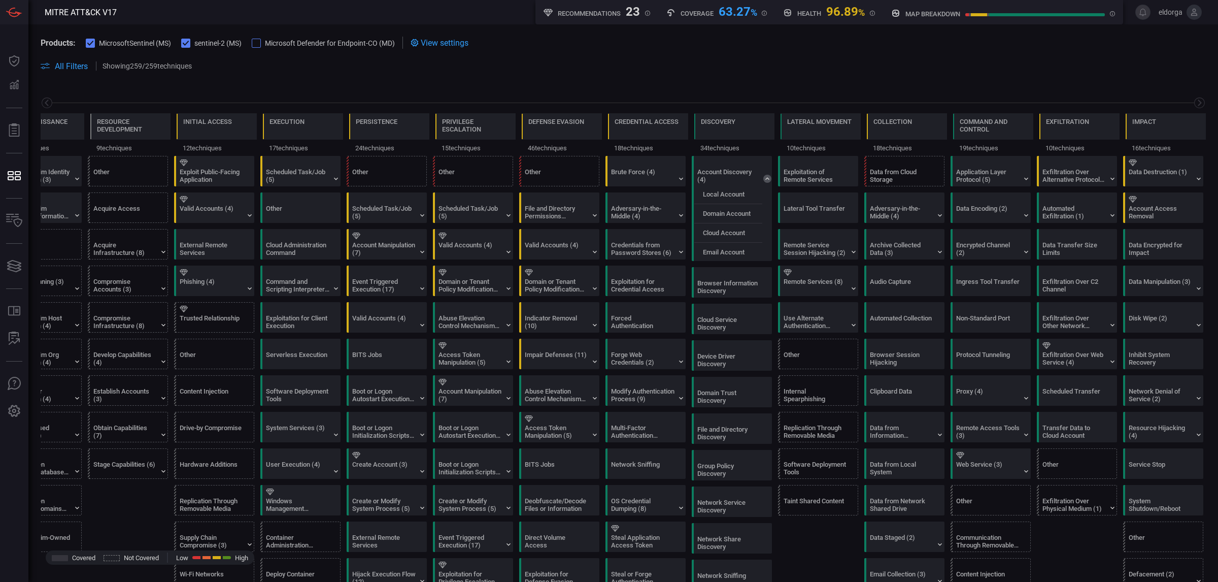
click at [1082, 13] on icon at bounding box center [1194, 12] width 7 height 7
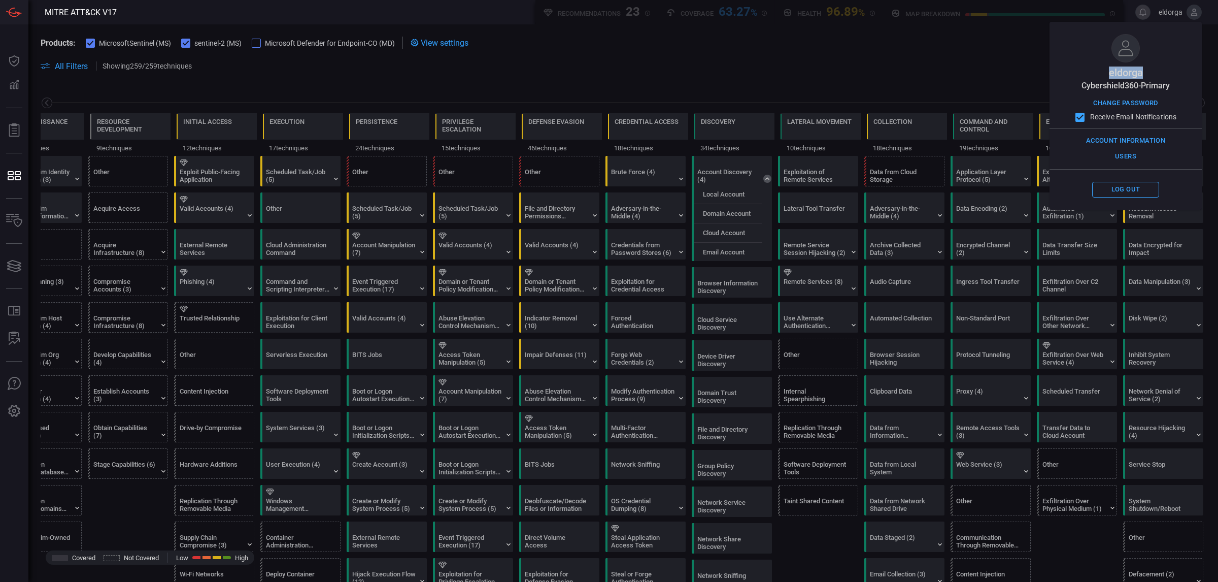
drag, startPoint x: 1109, startPoint y: 74, endPoint x: 1147, endPoint y: 71, distance: 38.1
click at [1082, 71] on div "eldorga cybershield360-primary Change Password Receive Email Notifications Acco…" at bounding box center [1125, 116] width 152 height 188
copy span "eldorga"
click at [1061, 47] on div "eldorga cybershield360-primary Change Password Receive Email Notifications Acco…" at bounding box center [1125, 116] width 152 height 188
drag, startPoint x: 1169, startPoint y: 87, endPoint x: 1079, endPoint y: 84, distance: 89.9
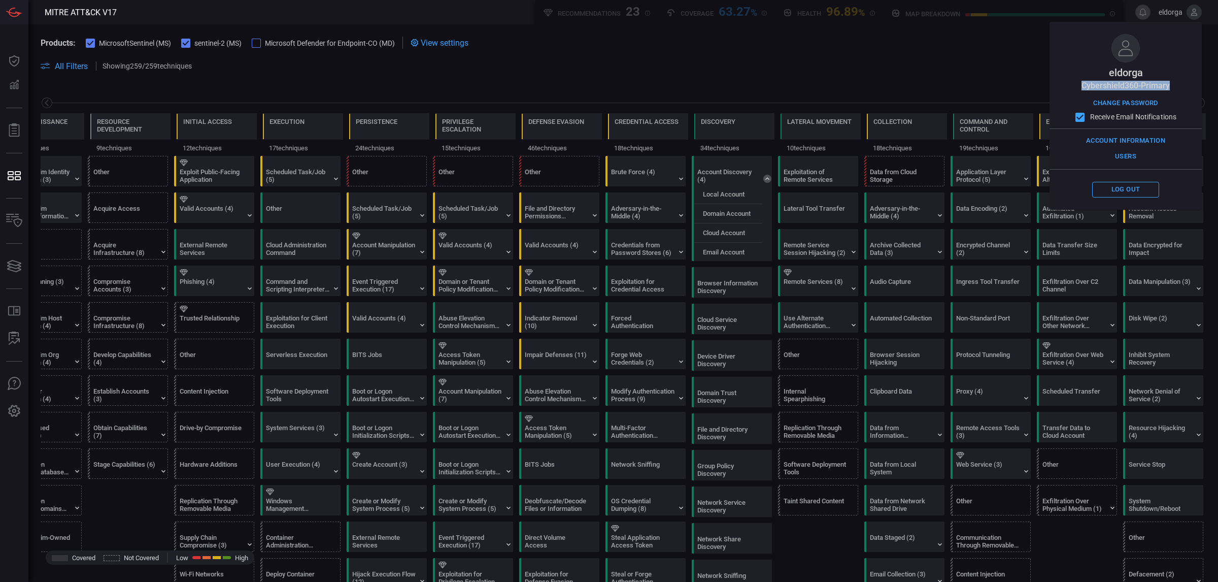
click at [1079, 84] on div "eldorga cybershield360-primary Change Password Receive Email Notifications Acco…" at bounding box center [1125, 116] width 152 height 188
copy span "cybershield360-primary"
click at [1082, 5] on span "eldorga eldorga cybershield360-primary Change Password Receive Email Notificati…" at bounding box center [1178, 12] width 47 height 15
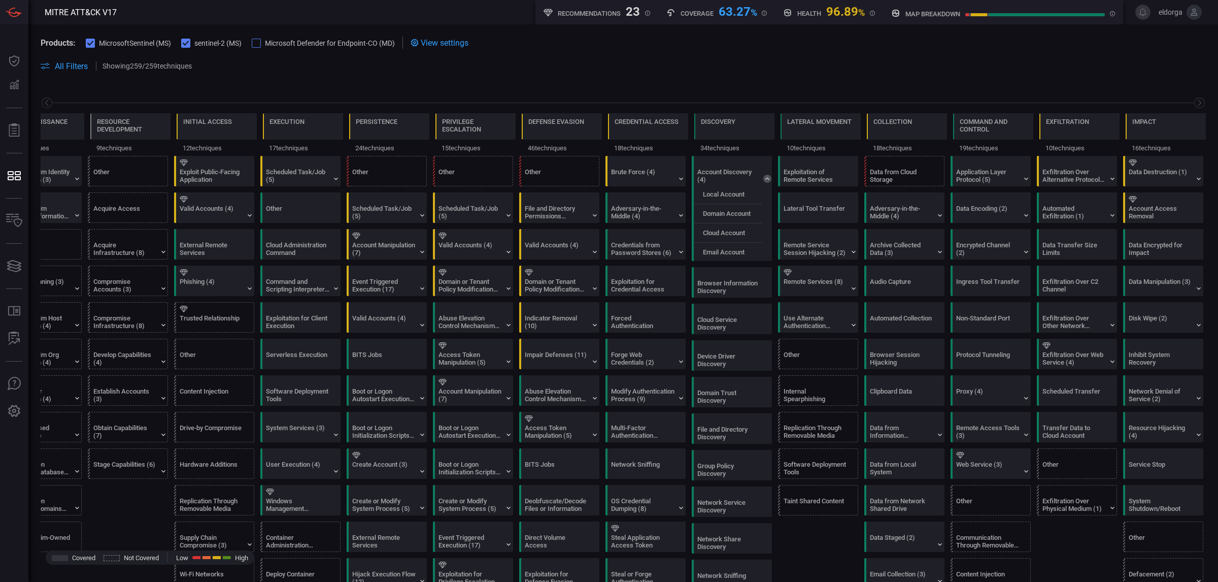
click at [1082, 8] on icon at bounding box center [1194, 12] width 9 height 9
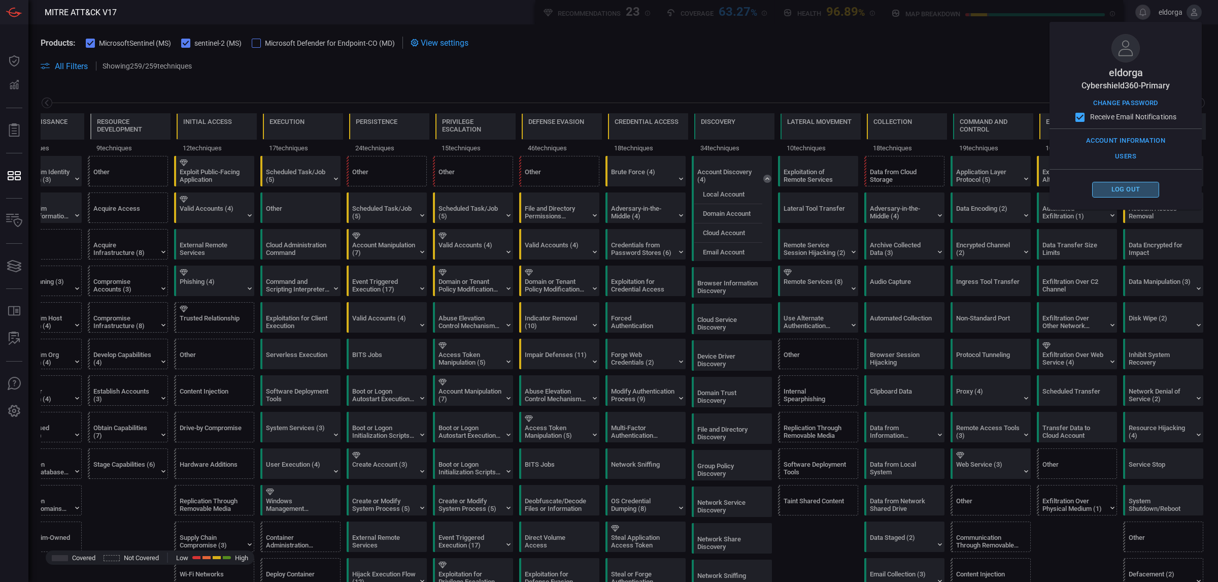
click at [1082, 186] on button "Log out" at bounding box center [1125, 190] width 67 height 16
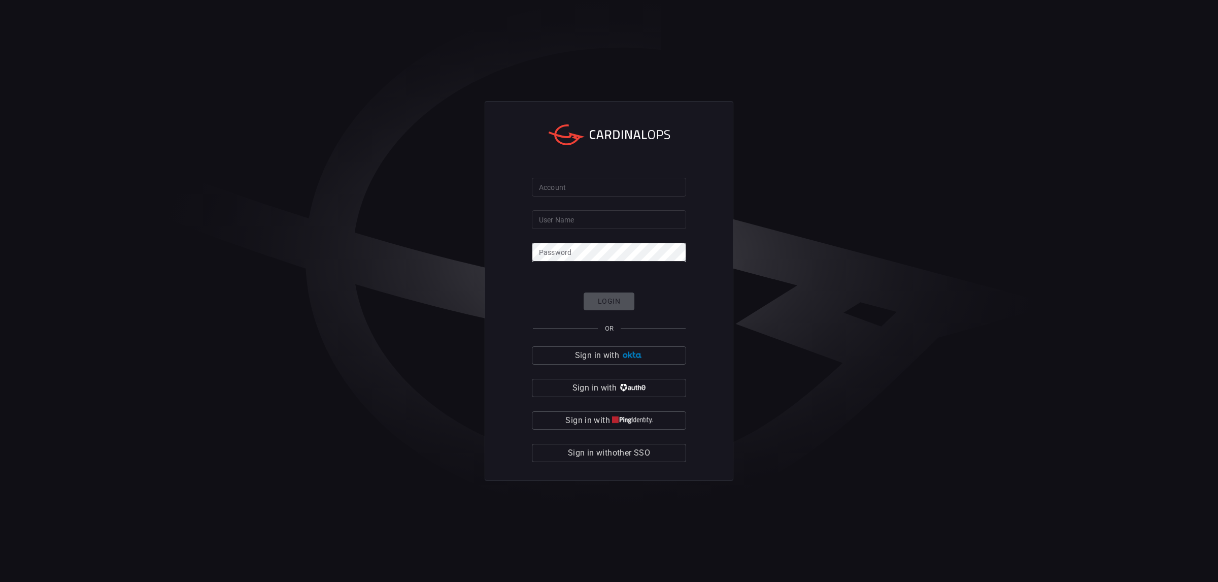
click at [629, 191] on input "Account" at bounding box center [609, 187] width 154 height 19
drag, startPoint x: 617, startPoint y: 196, endPoint x: 615, endPoint y: 188, distance: 8.4
click at [616, 194] on form "Account Account User Name User Name Password Password Login OR Sign in with Sig…" at bounding box center [609, 320] width 154 height 284
click at [615, 188] on input "Account" at bounding box center [609, 187] width 154 height 19
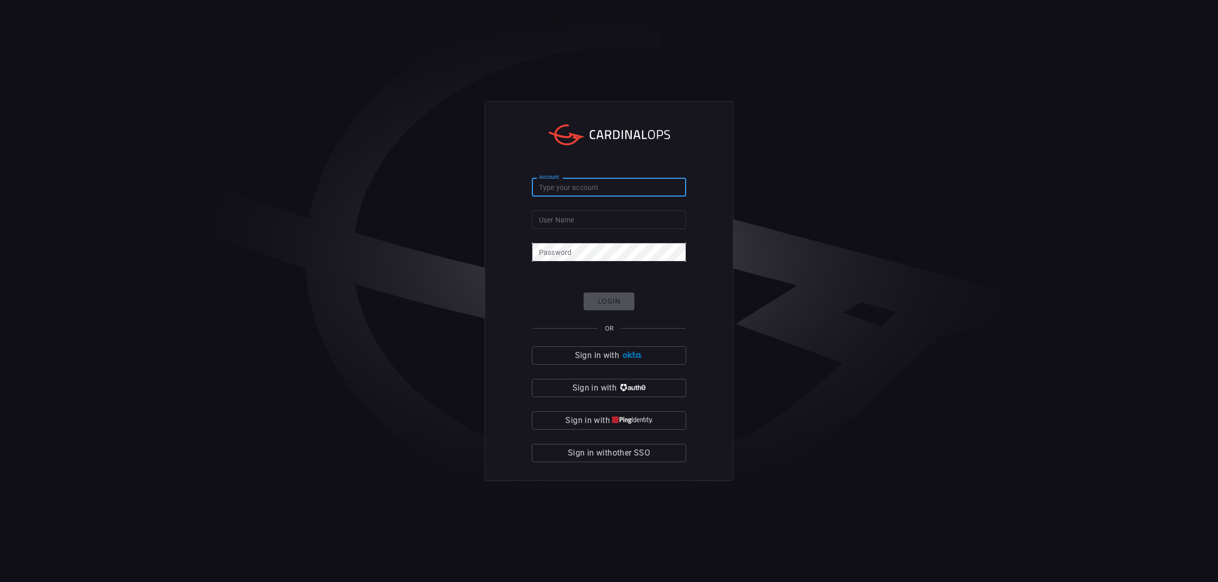
click at [615, 188] on input "Account" at bounding box center [609, 187] width 154 height 19
type input "p"
click at [582, 214] on input "User Name" at bounding box center [609, 219] width 154 height 19
type input "eldorga"
click at [593, 178] on input "Account" at bounding box center [609, 187] width 154 height 19
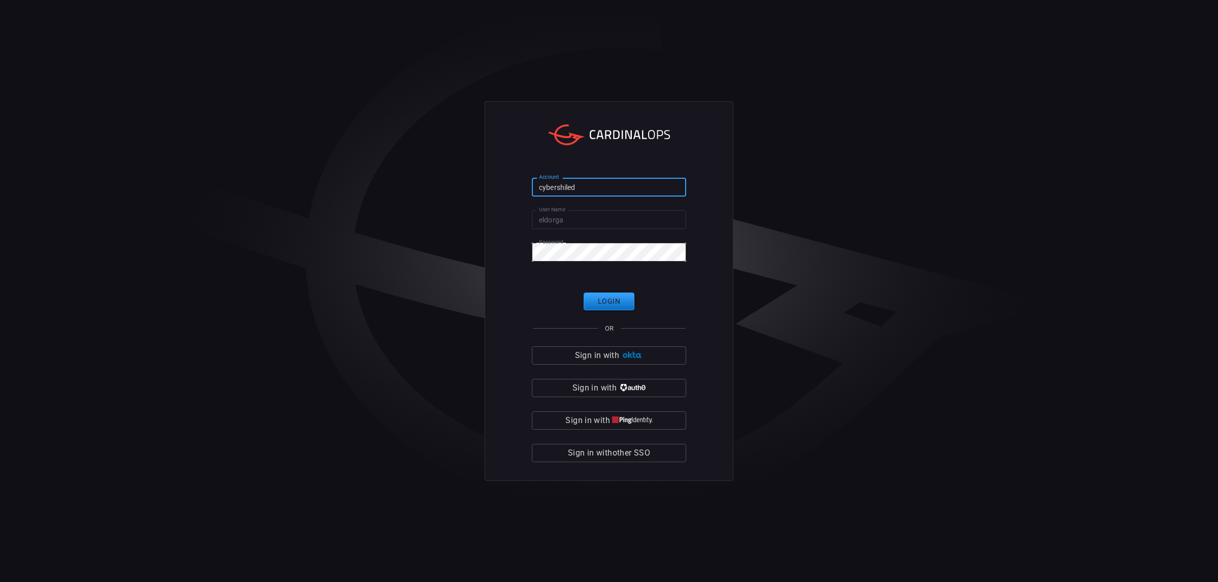
click at [638, 186] on input "cybershiled" at bounding box center [609, 187] width 154 height 19
paste input "eld360-primary"
type input "cybershield360-primary"
click at [619, 300] on button "Login" at bounding box center [609, 301] width 51 height 18
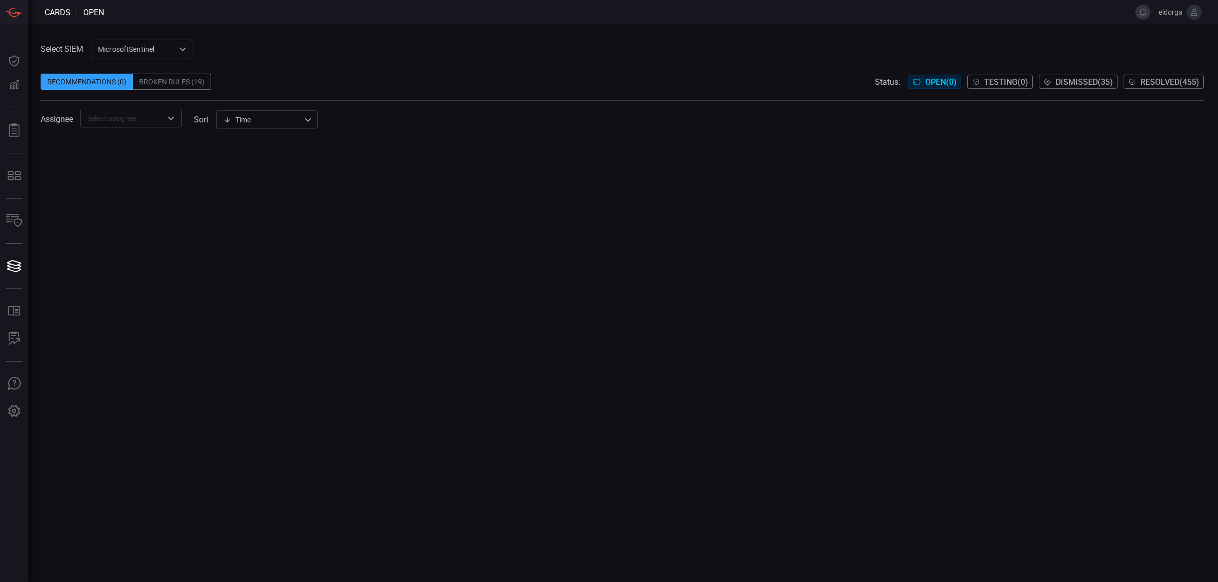
click at [1082, 24] on div "Select SIEM MicrosoftSentinel 11c42ee3-b155-483d-a504-5846815c378e ​ Recommenda…" at bounding box center [623, 302] width 1190 height 557
click at [1082, 16] on span "eldorga" at bounding box center [1169, 12] width 28 height 8
click at [1082, 13] on icon at bounding box center [1194, 12] width 9 height 9
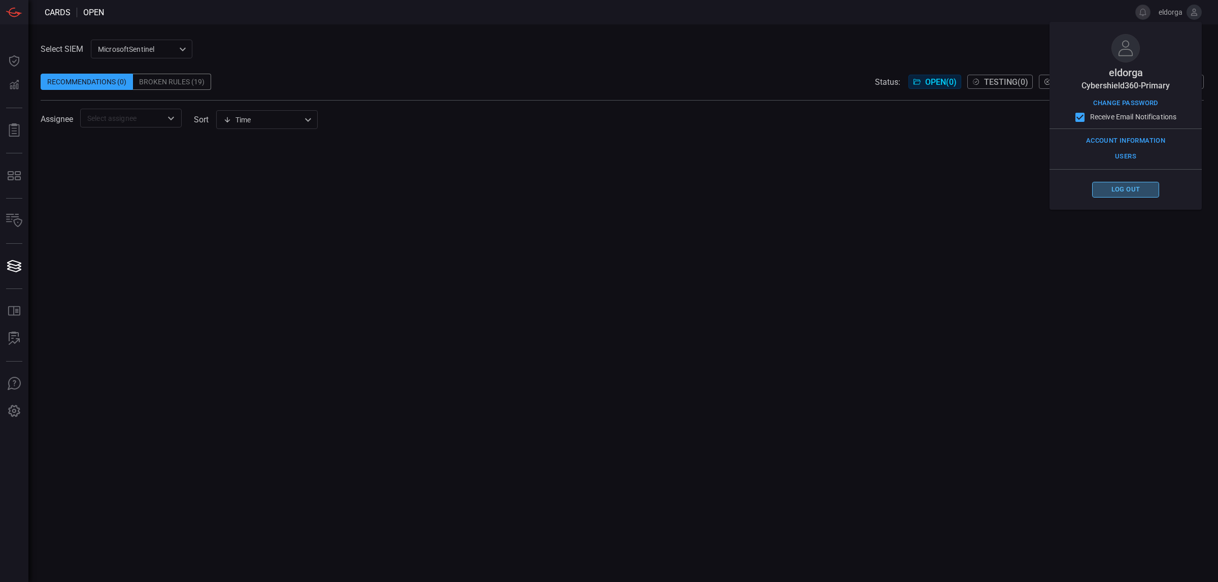
click at [1082, 182] on button "Log out" at bounding box center [1125, 190] width 67 height 16
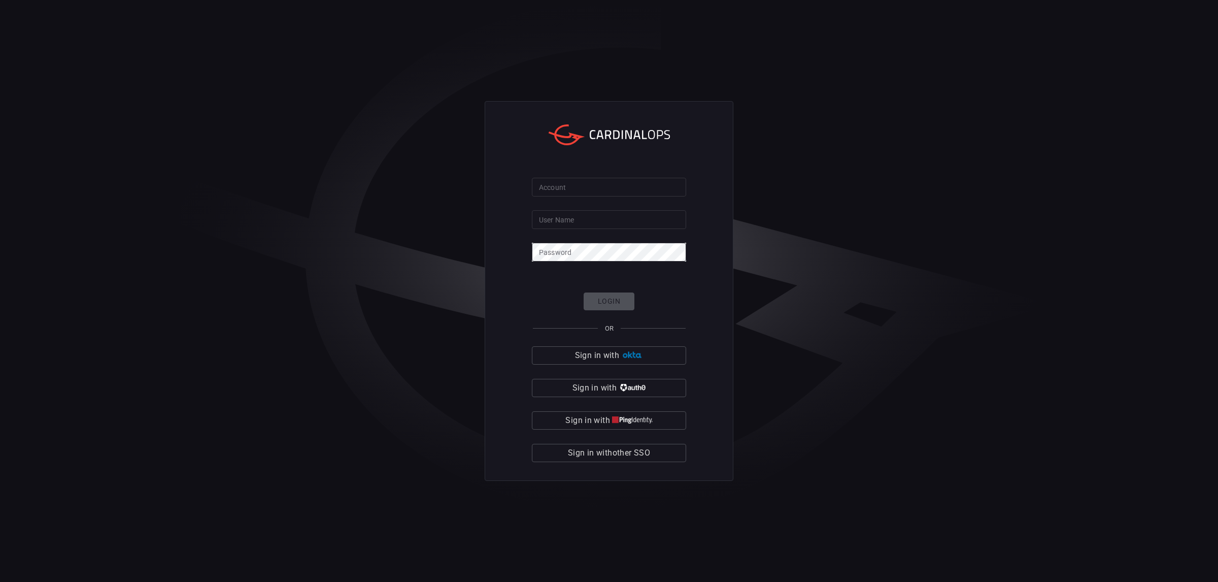
click at [618, 186] on input "Account" at bounding box center [609, 187] width 154 height 19
click at [576, 221] on input "User Name" at bounding box center [609, 219] width 154 height 19
type input "eldorga"
click at [637, 288] on form "Account Account User Name eldorga User Name Password Password Login OR Sign in …" at bounding box center [609, 320] width 154 height 284
click at [625, 189] on input "Account" at bounding box center [609, 187] width 154 height 19
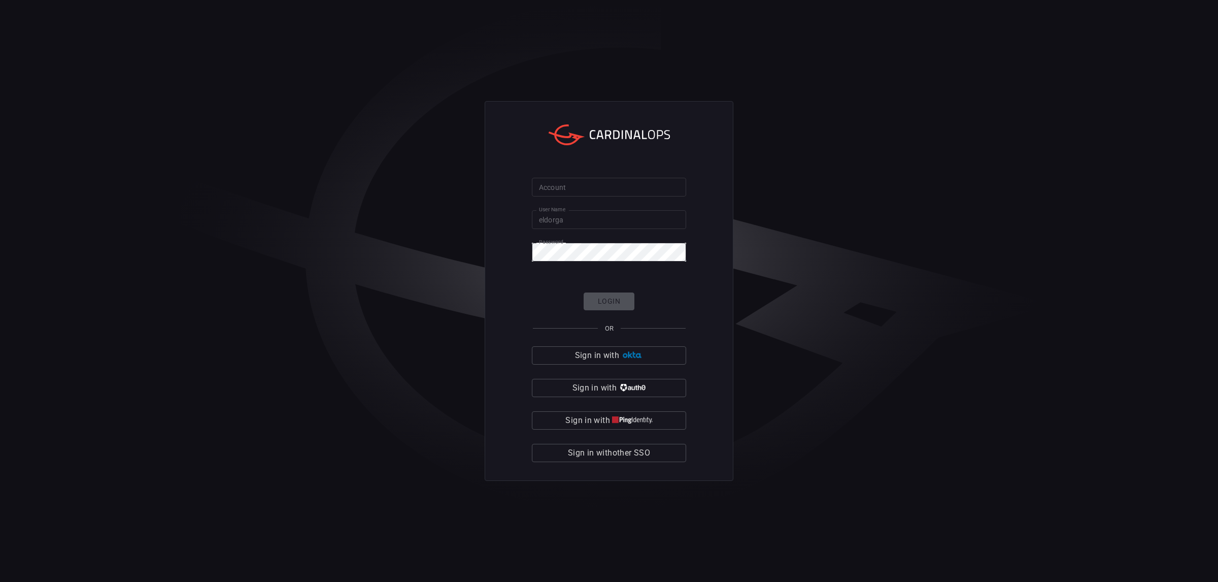
click at [653, 186] on input "Account" at bounding box center [609, 187] width 154 height 19
paste input "cybershield360-primary"
type input "cybershield360-primary"
click at [619, 302] on button "Login" at bounding box center [609, 301] width 51 height 18
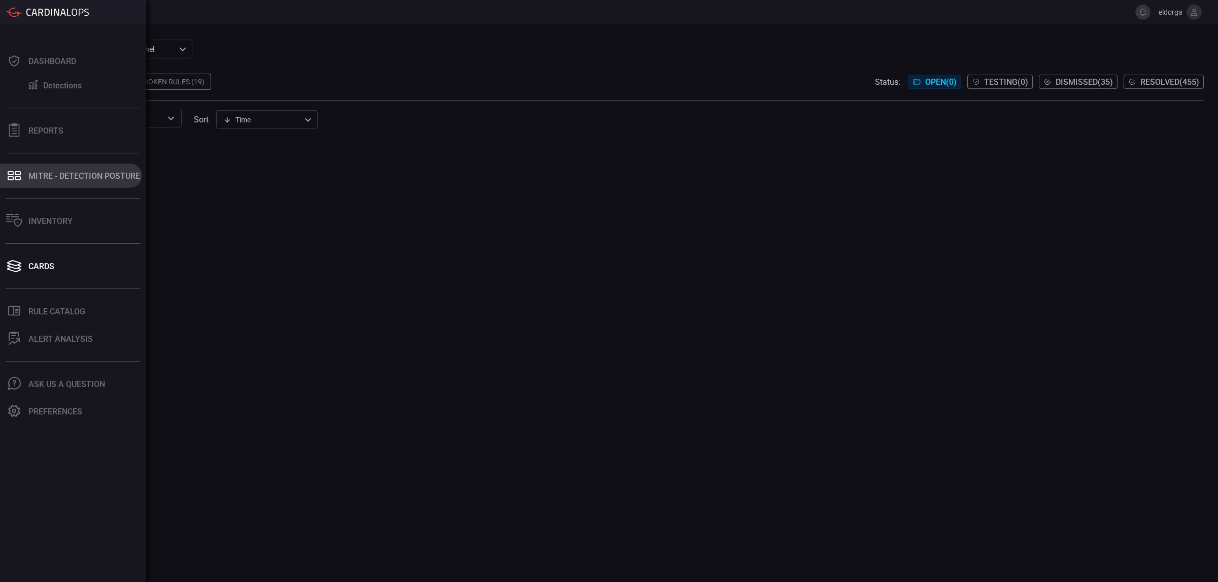
click at [78, 173] on div "MITRE - Detection Posture" at bounding box center [84, 176] width 112 height 10
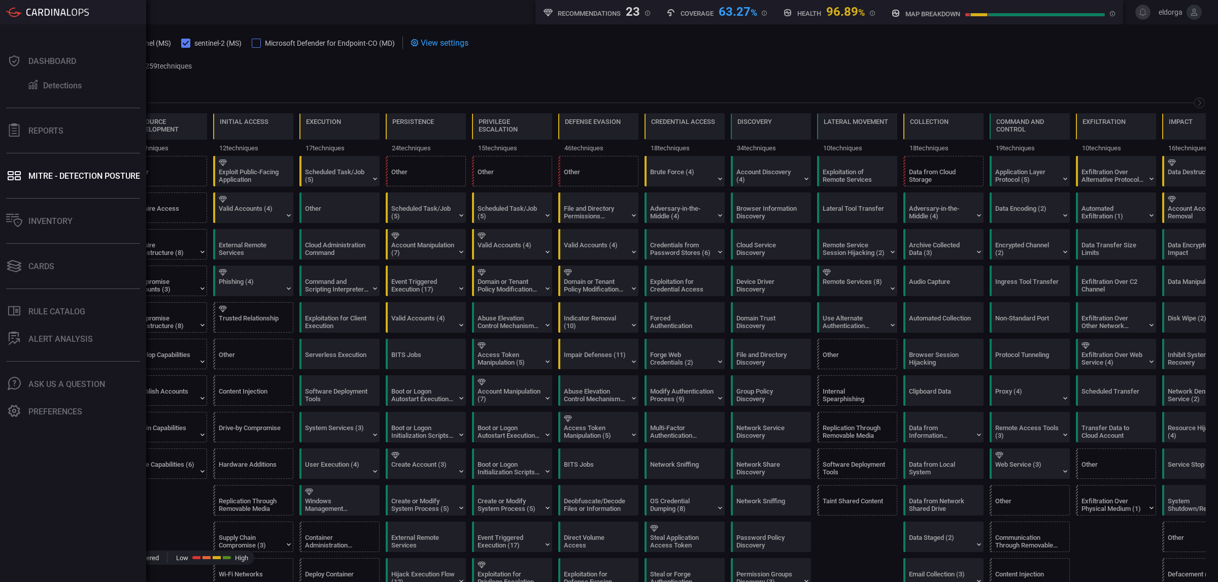
scroll to position [0, 48]
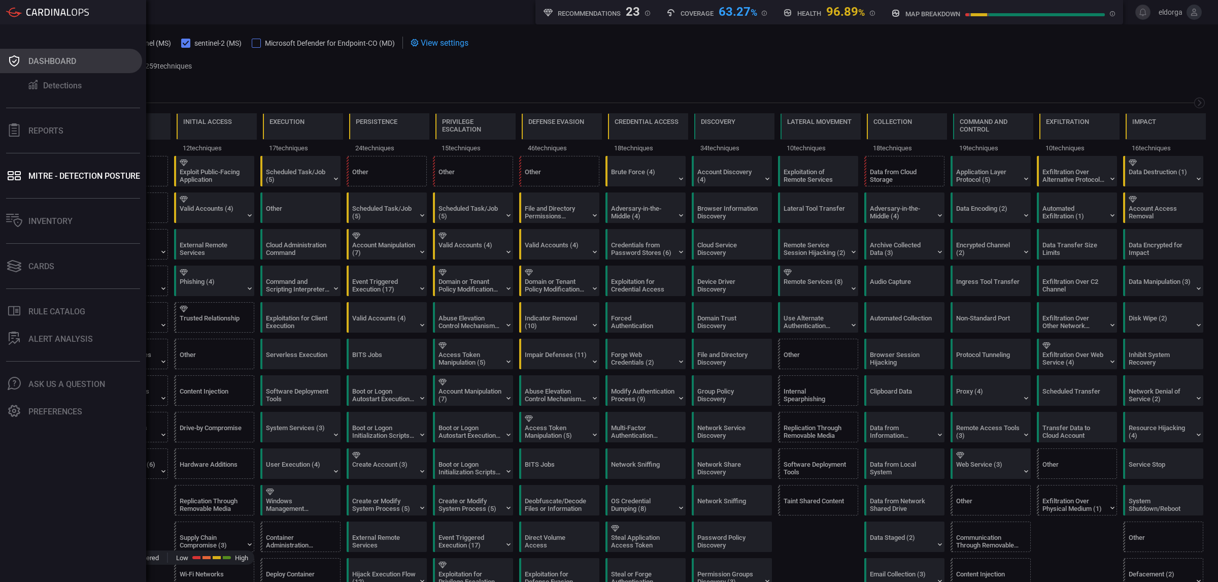
click at [87, 63] on button "Dashboard" at bounding box center [71, 61] width 142 height 24
